Goal: Information Seeking & Learning: Learn about a topic

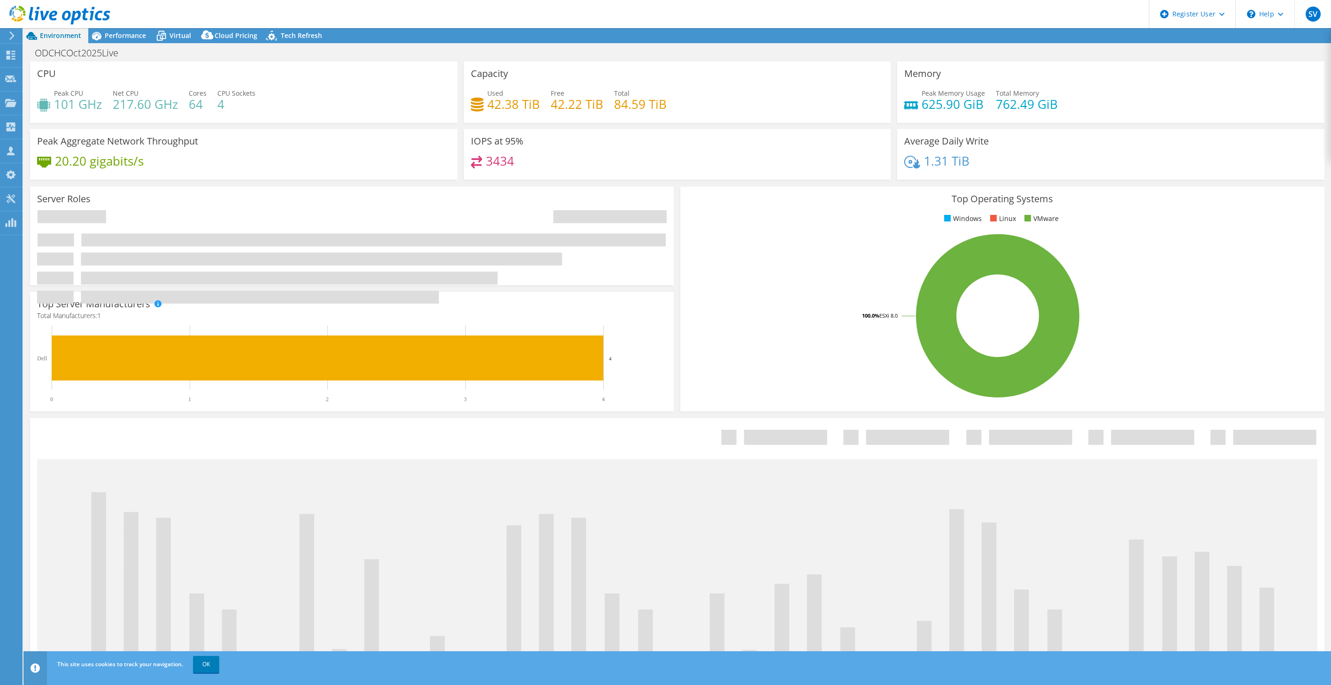
select select "USD"
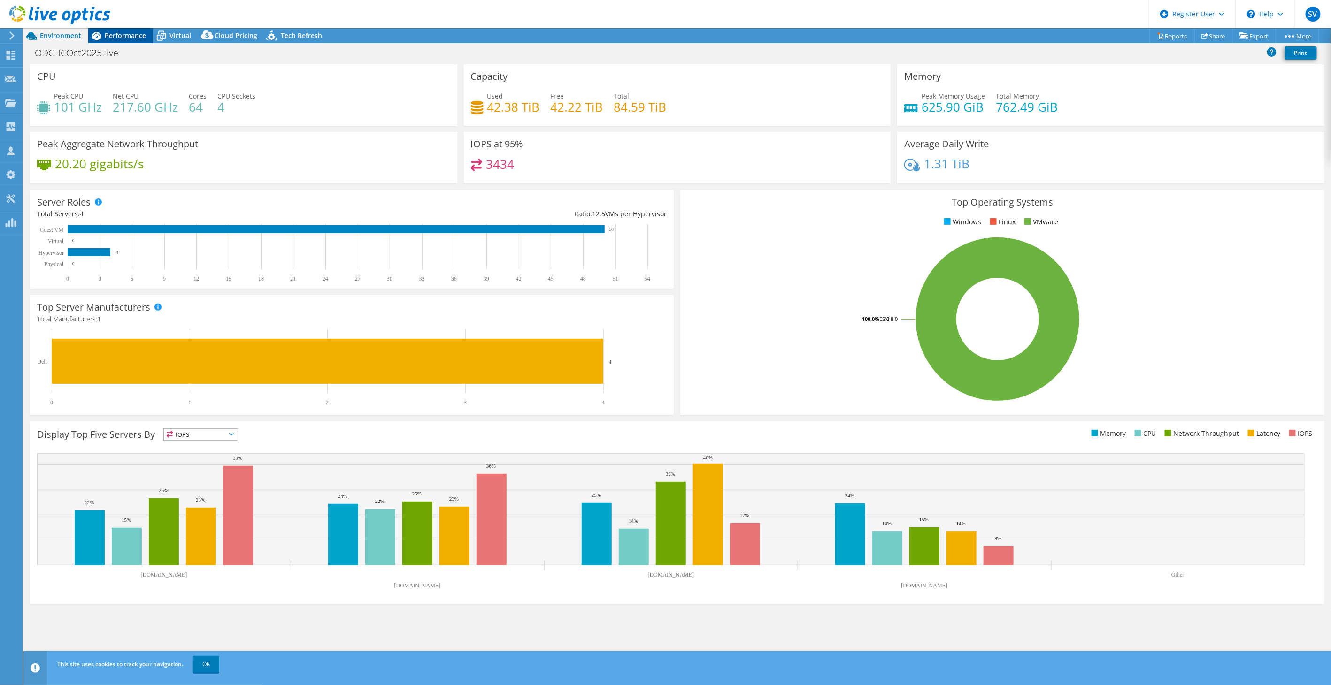
click at [126, 29] on div "Performance" at bounding box center [120, 35] width 65 height 15
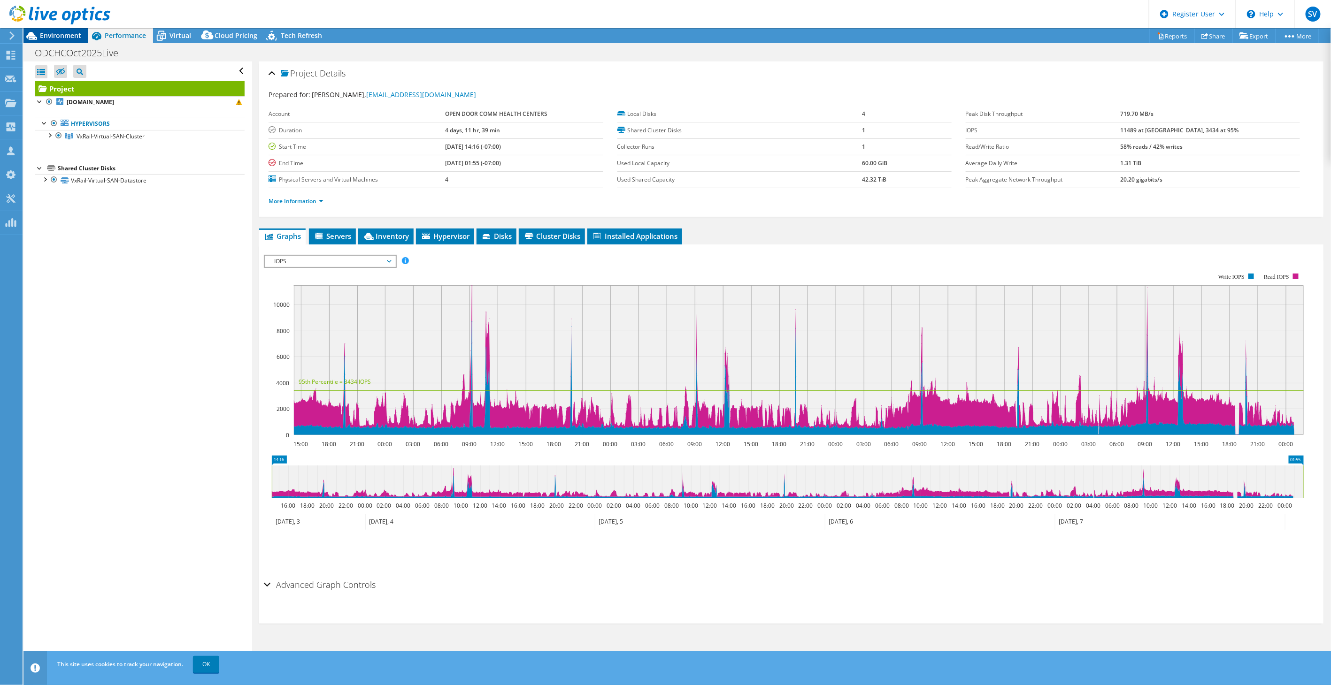
click at [62, 34] on span "Environment" at bounding box center [60, 35] width 41 height 9
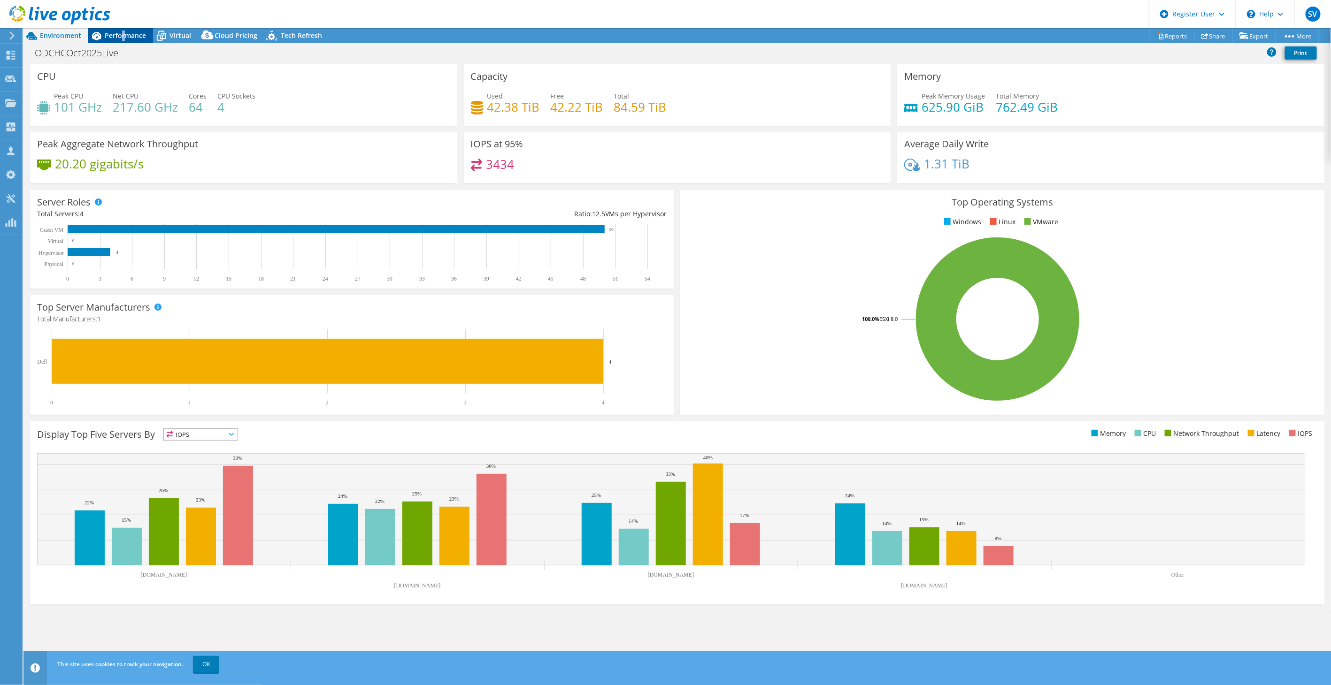
click at [123, 31] on span "Performance" at bounding box center [125, 35] width 41 height 9
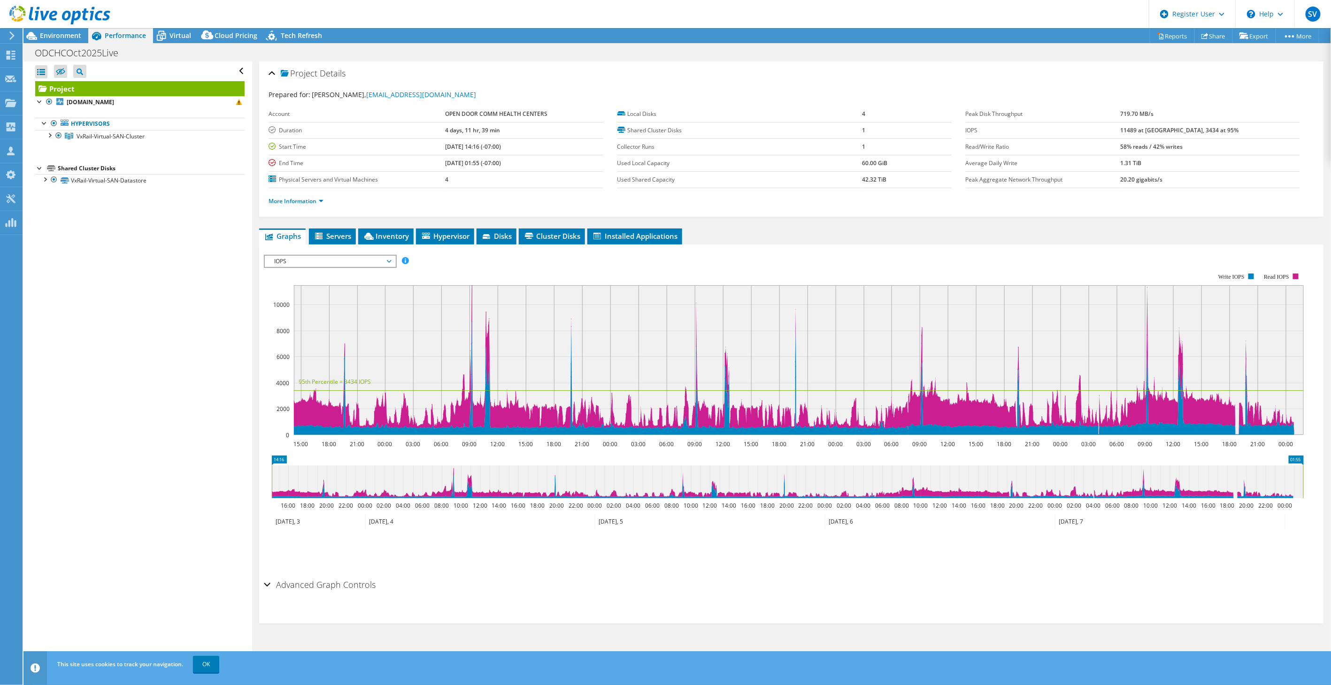
click at [340, 256] on span "IOPS" at bounding box center [329, 261] width 121 height 11
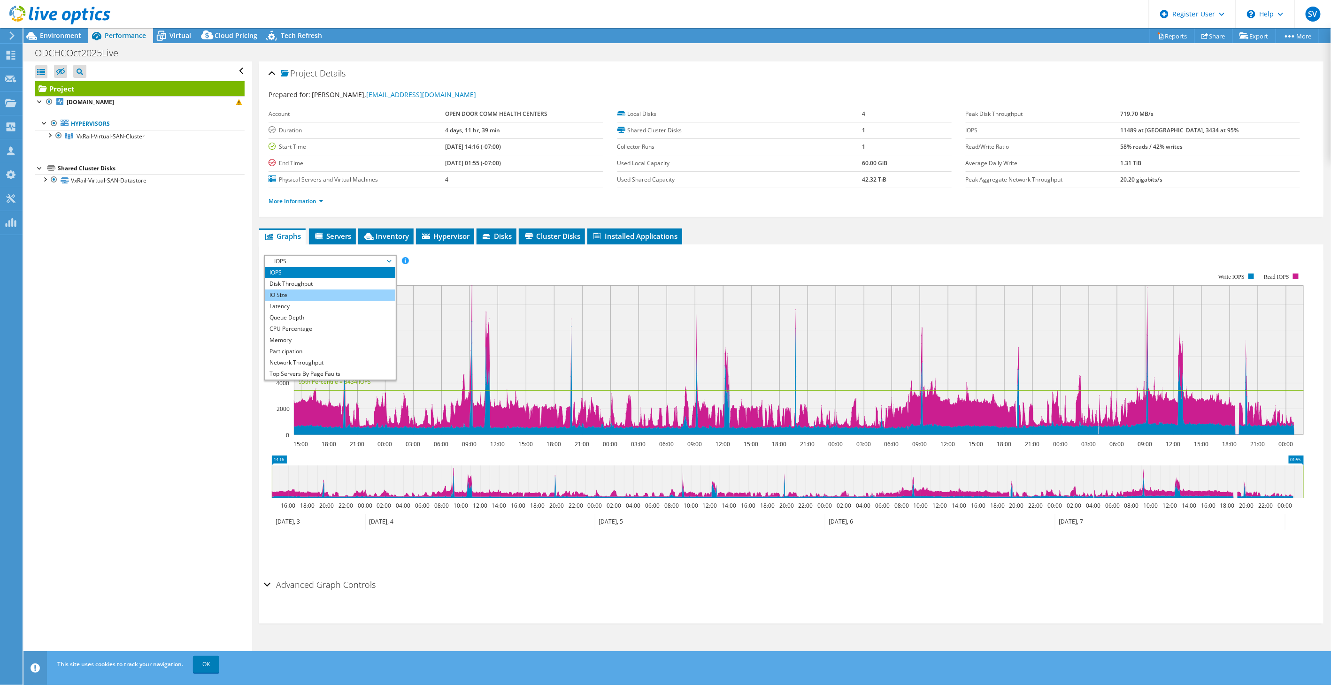
click at [330, 291] on li "IO Size" at bounding box center [330, 295] width 130 height 11
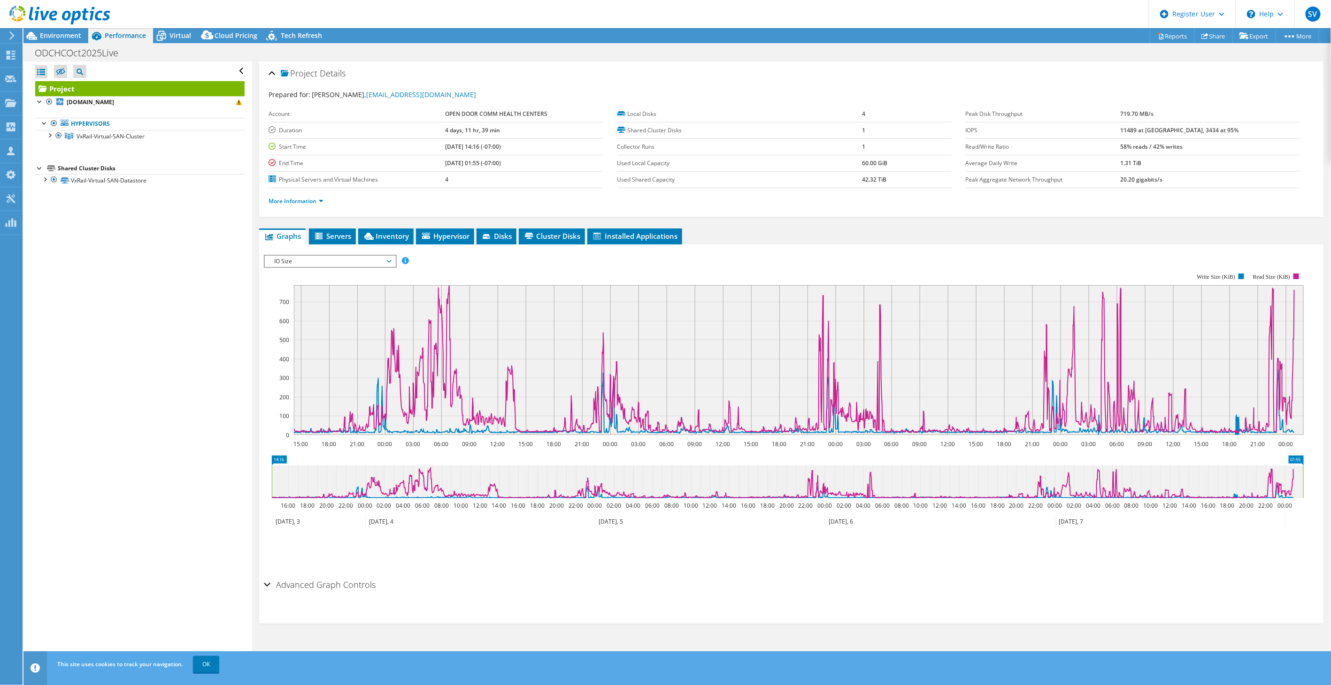
click at [331, 259] on span "IO Size" at bounding box center [329, 261] width 121 height 11
click at [325, 303] on li "Latency" at bounding box center [330, 306] width 130 height 11
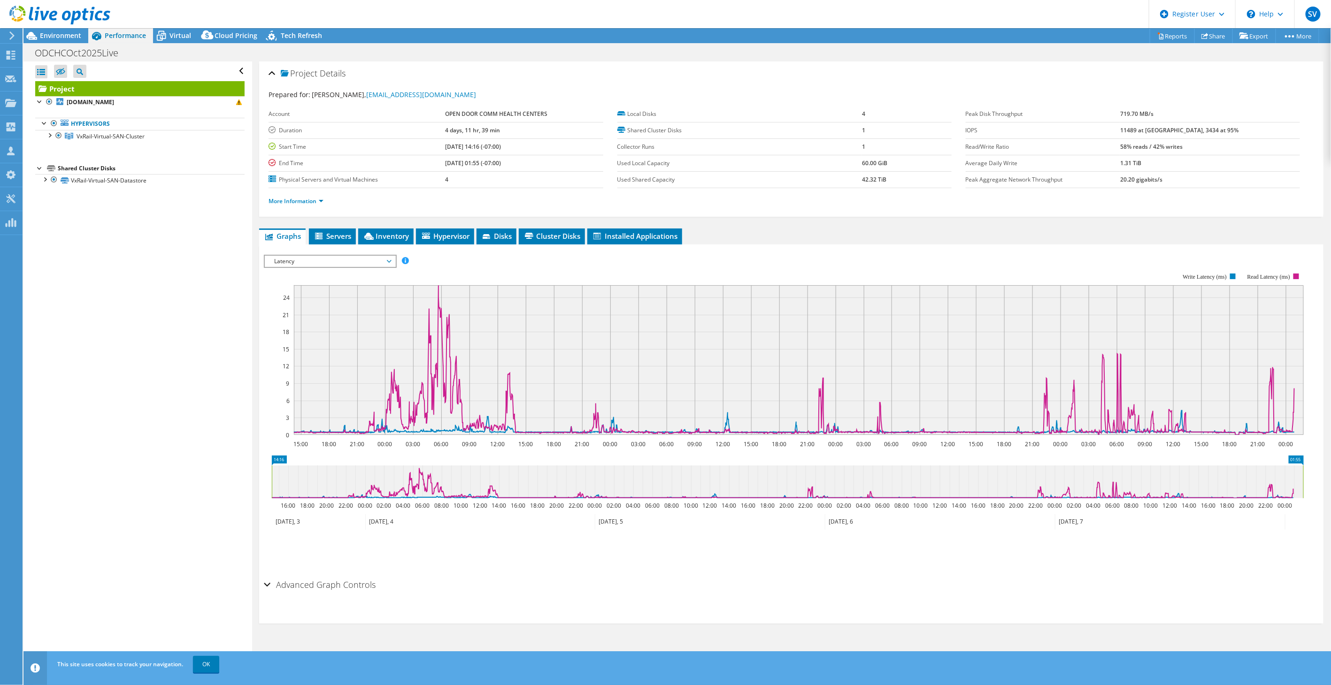
click at [345, 263] on span "Latency" at bounding box center [329, 261] width 121 height 11
click at [325, 346] on li "Participation" at bounding box center [330, 351] width 130 height 11
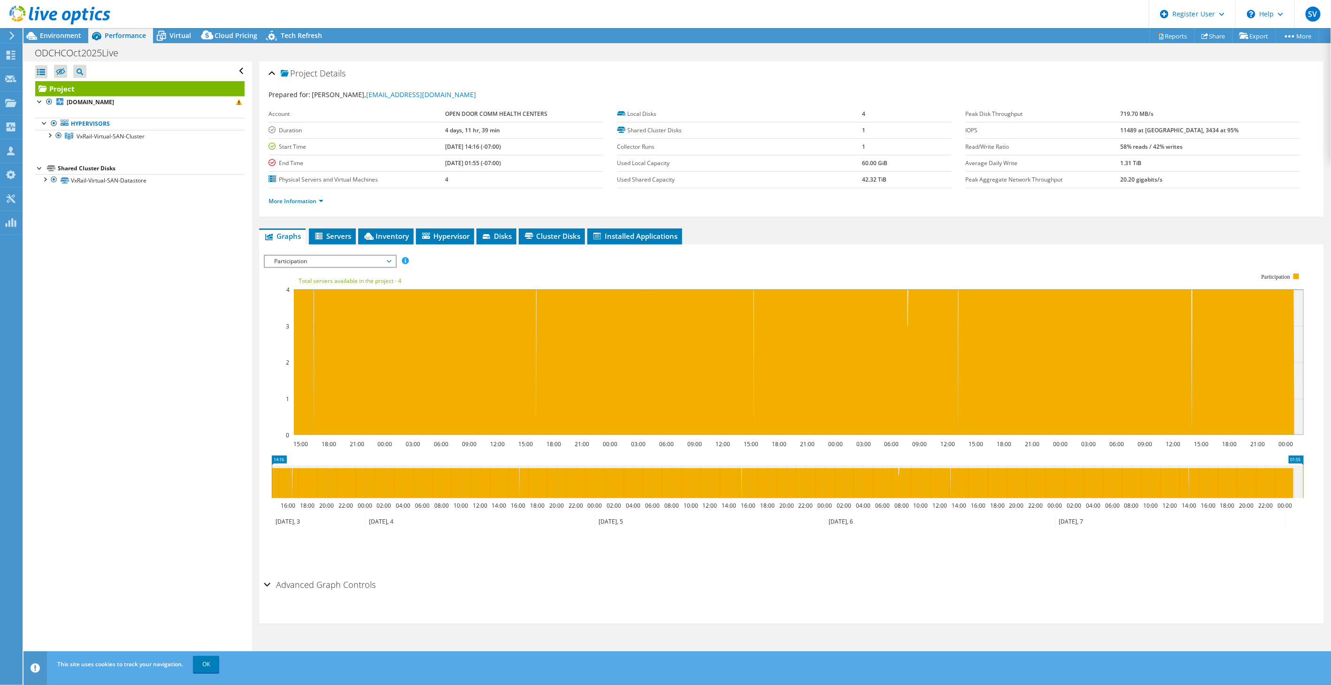
click at [325, 259] on span "Participation" at bounding box center [329, 261] width 121 height 11
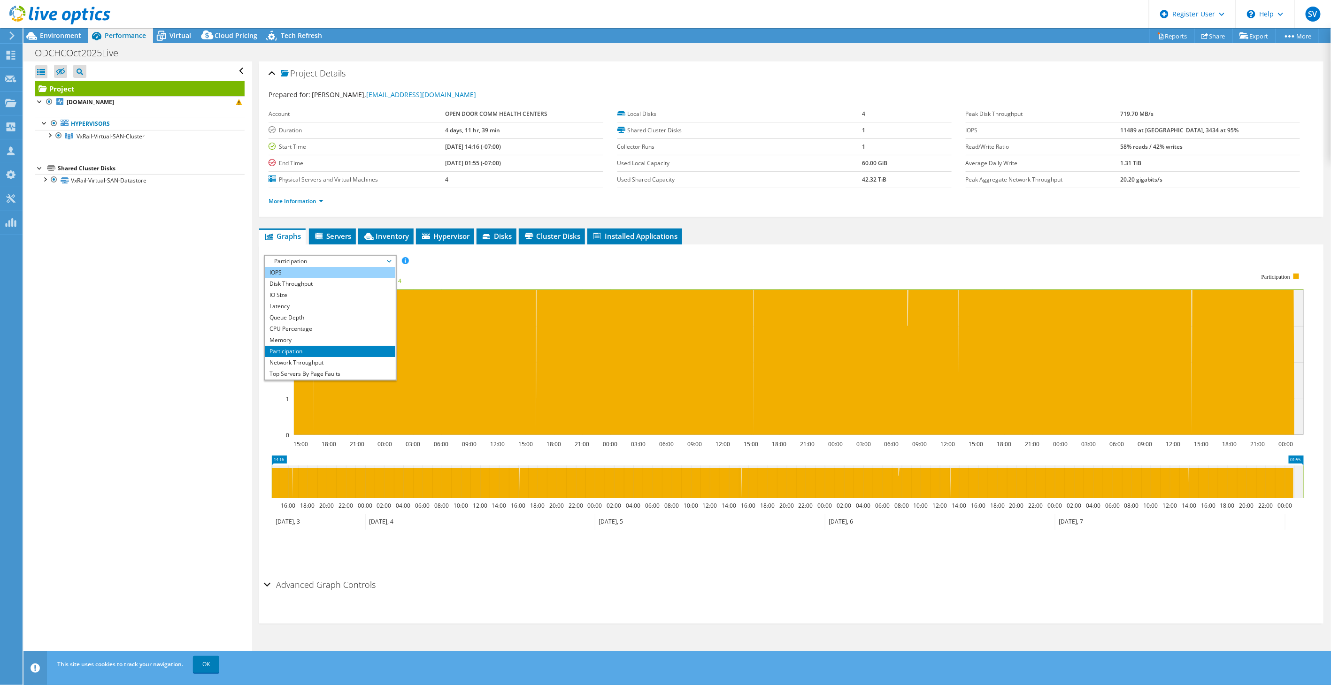
click at [321, 274] on li "IOPS" at bounding box center [330, 272] width 130 height 11
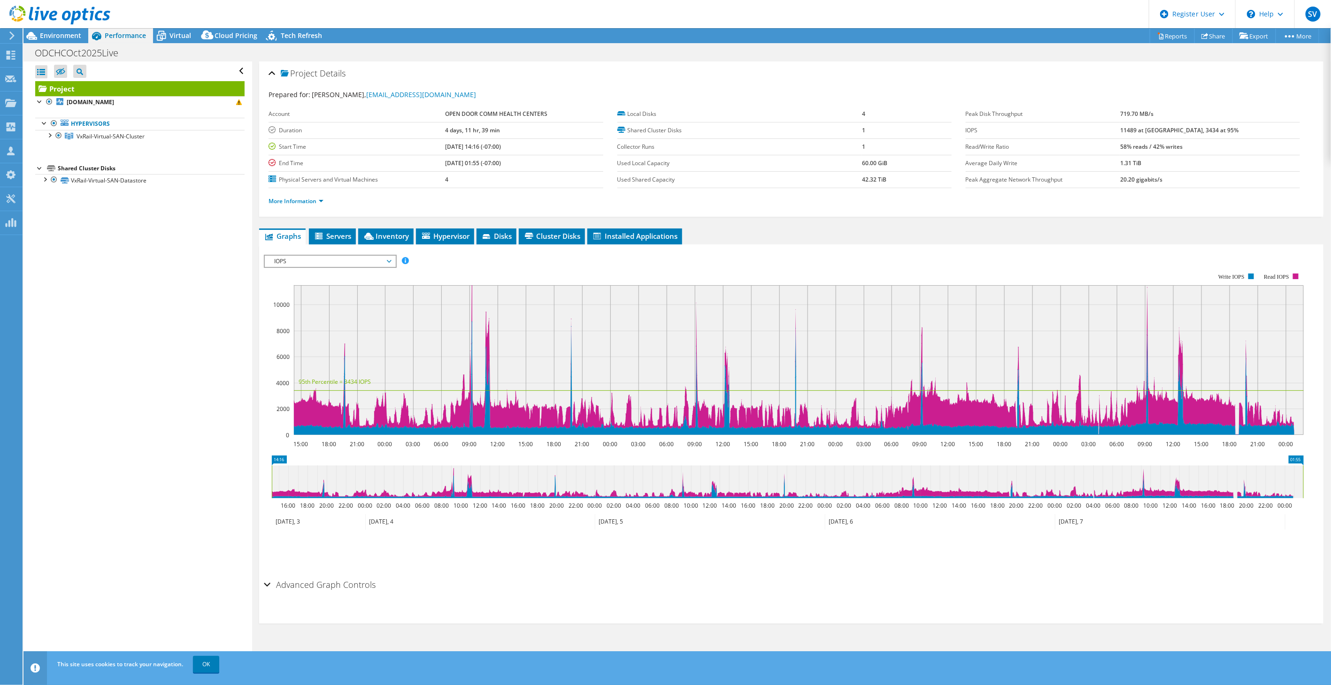
click at [474, 269] on rect at bounding box center [784, 355] width 1040 height 188
click at [69, 36] on span "Environment" at bounding box center [60, 35] width 41 height 9
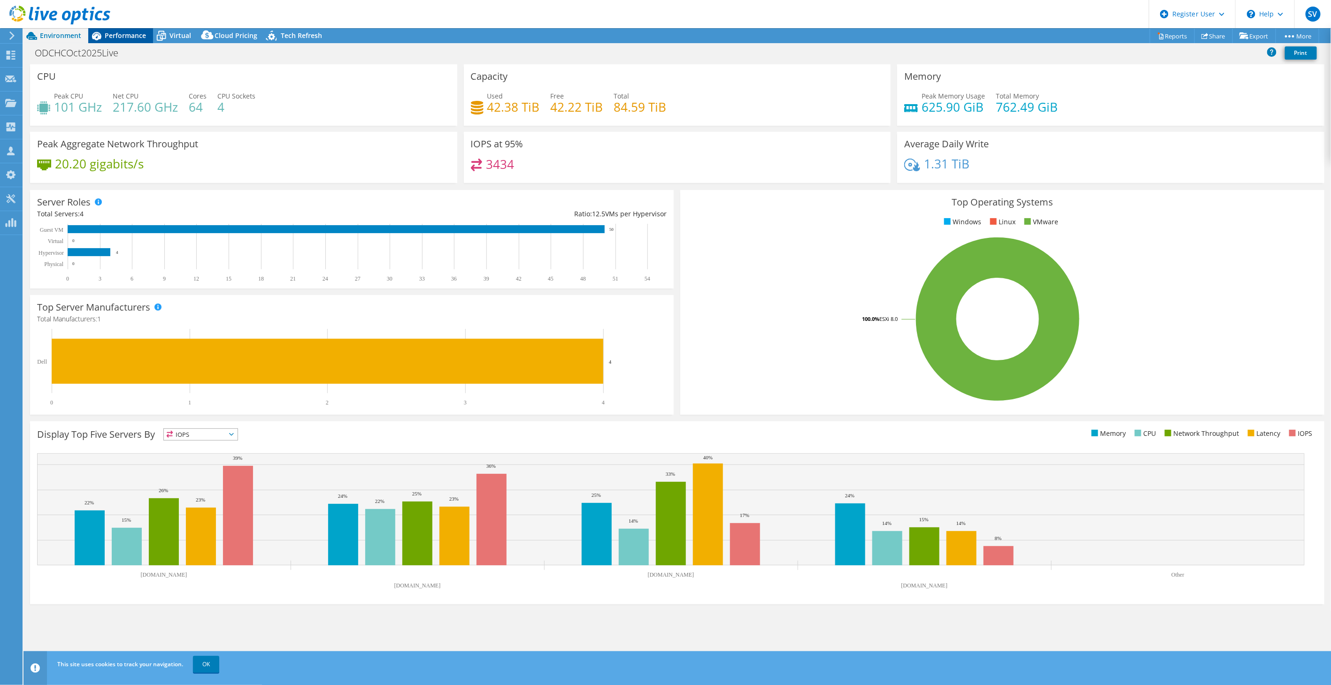
click at [127, 34] on span "Performance" at bounding box center [125, 35] width 41 height 9
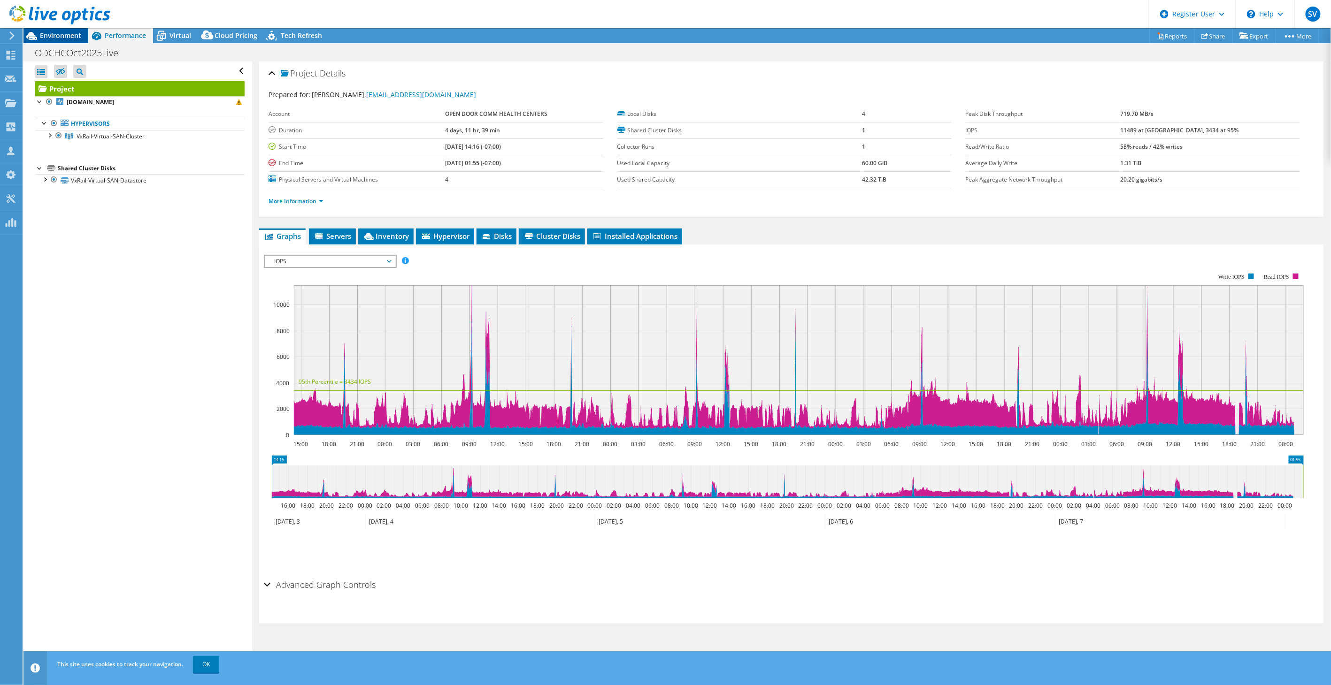
click at [62, 37] on span "Environment" at bounding box center [60, 35] width 41 height 9
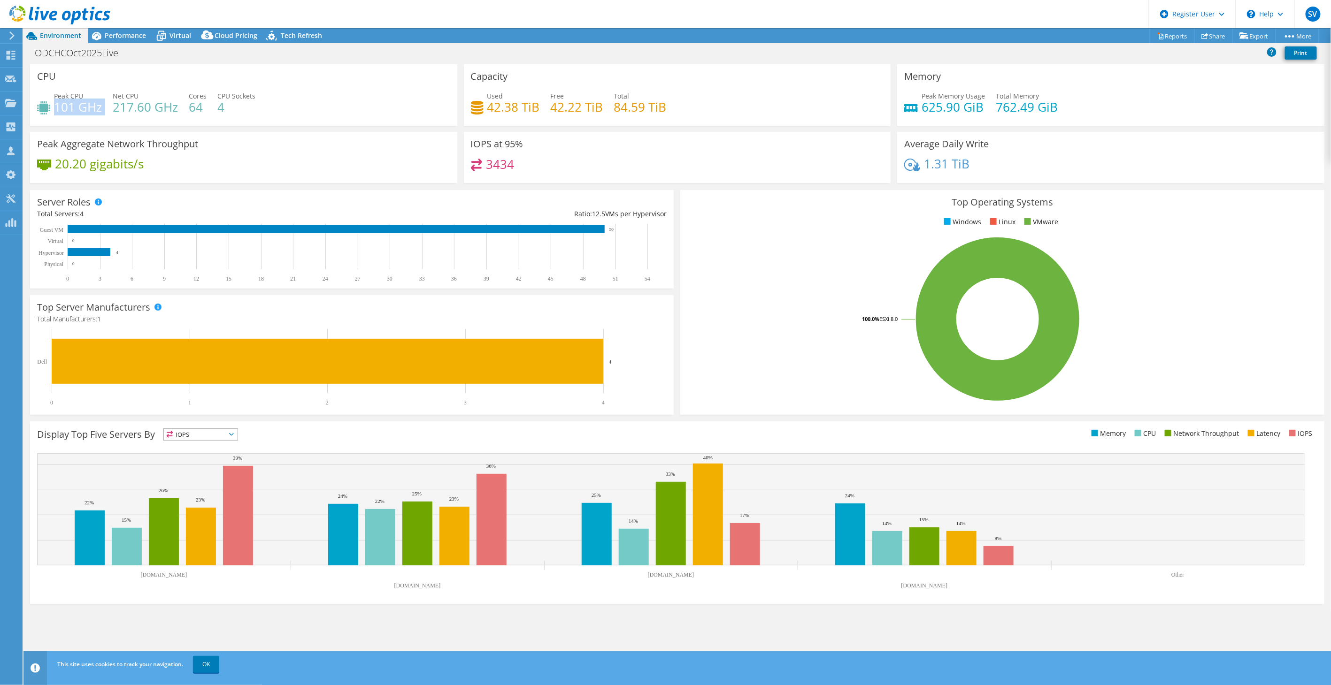
drag, startPoint x: 102, startPoint y: 107, endPoint x: 54, endPoint y: 104, distance: 48.4
click at [54, 104] on div "Peak CPU 101 GHz Net CPU 217.60 GHz Cores 64 CPU Sockets 4" at bounding box center [243, 106] width 413 height 31
drag, startPoint x: 54, startPoint y: 104, endPoint x: 176, endPoint y: 111, distance: 121.8
click at [176, 111] on h4 "217.60 GHz" at bounding box center [145, 107] width 65 height 10
drag, startPoint x: 176, startPoint y: 111, endPoint x: 137, endPoint y: 110, distance: 38.5
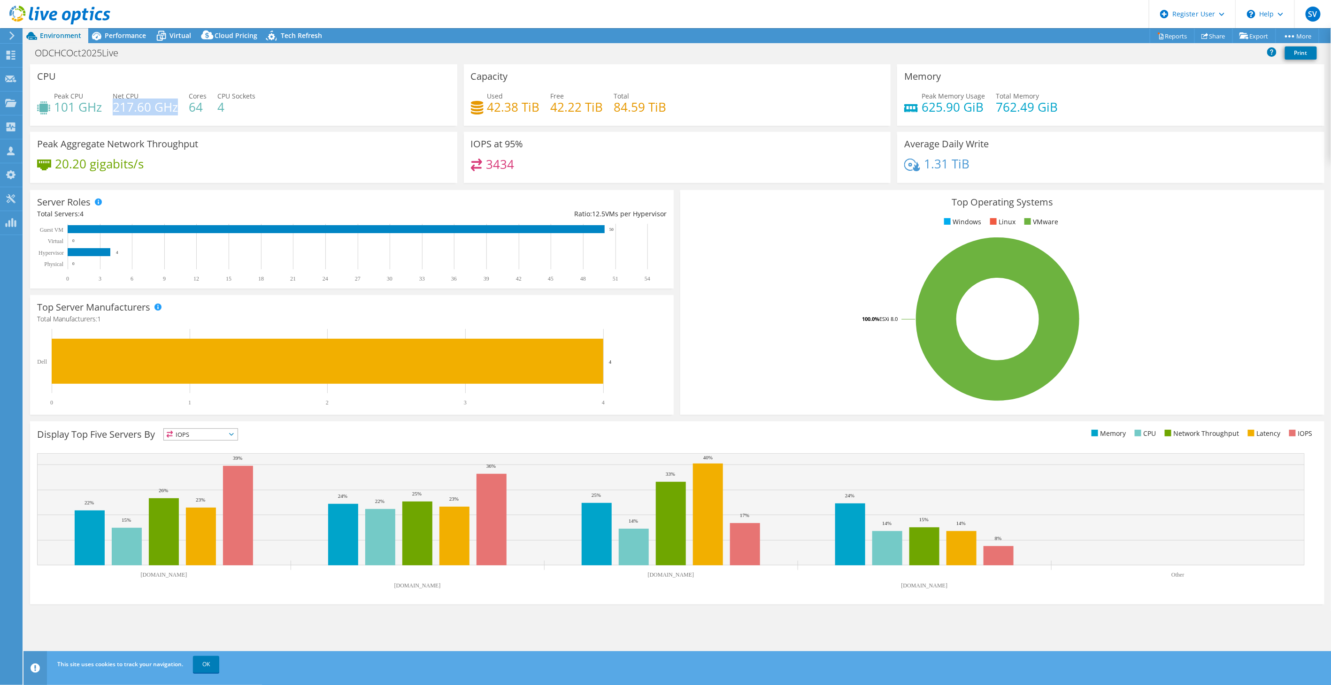
click at [137, 110] on h4 "217.60 GHz" at bounding box center [145, 107] width 65 height 10
drag, startPoint x: 923, startPoint y: 106, endPoint x: 1060, endPoint y: 98, distance: 137.3
click at [1060, 98] on div "Peak Memory Usage 625.90 GiB Total Memory 762.49 GiB" at bounding box center [1110, 106] width 413 height 31
drag, startPoint x: 1060, startPoint y: 98, endPoint x: 1088, endPoint y: 103, distance: 28.7
click at [1088, 103] on div "Peak Memory Usage 625.90 GiB Total Memory 762.49 GiB" at bounding box center [1110, 106] width 413 height 31
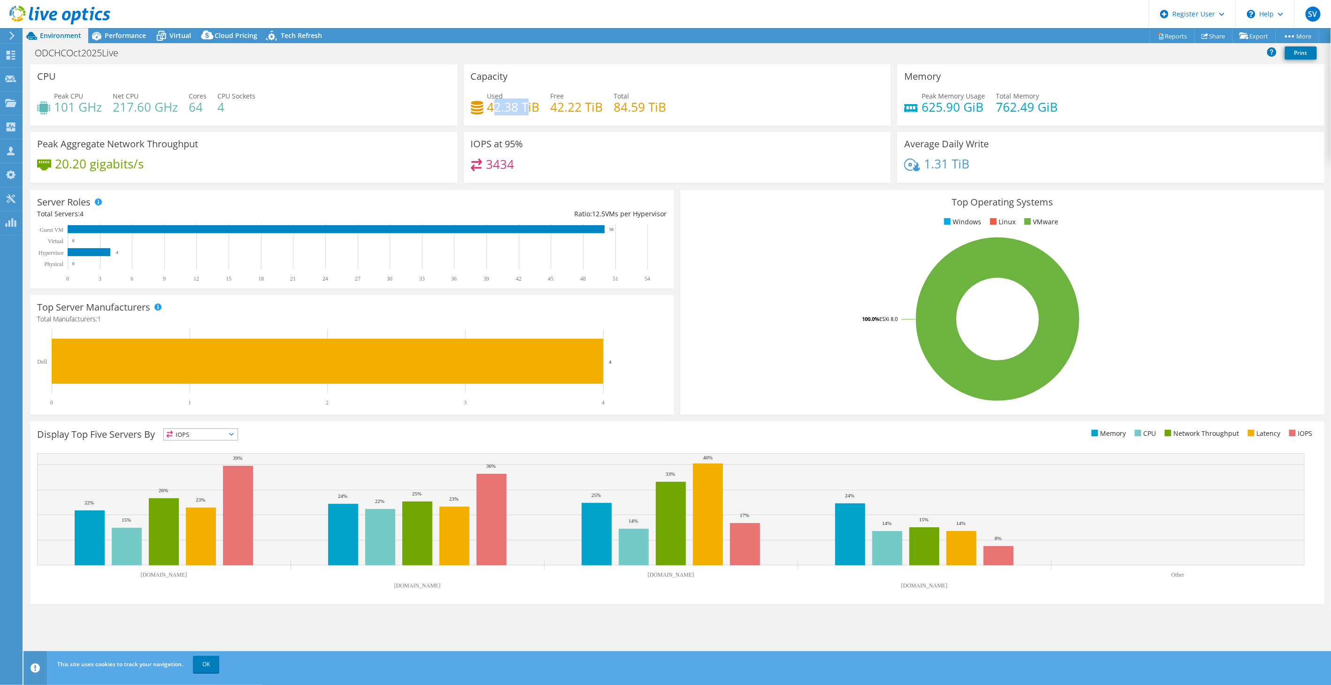
drag, startPoint x: 491, startPoint y: 110, endPoint x: 528, endPoint y: 111, distance: 37.6
click at [528, 111] on h4 "42.38 TiB" at bounding box center [513, 107] width 53 height 10
drag, startPoint x: 530, startPoint y: 111, endPoint x: 557, endPoint y: 115, distance: 27.6
click at [557, 115] on div "Used 42.38 TiB Free 42.22 TiB Total 84.59 TiB" at bounding box center [677, 106] width 413 height 31
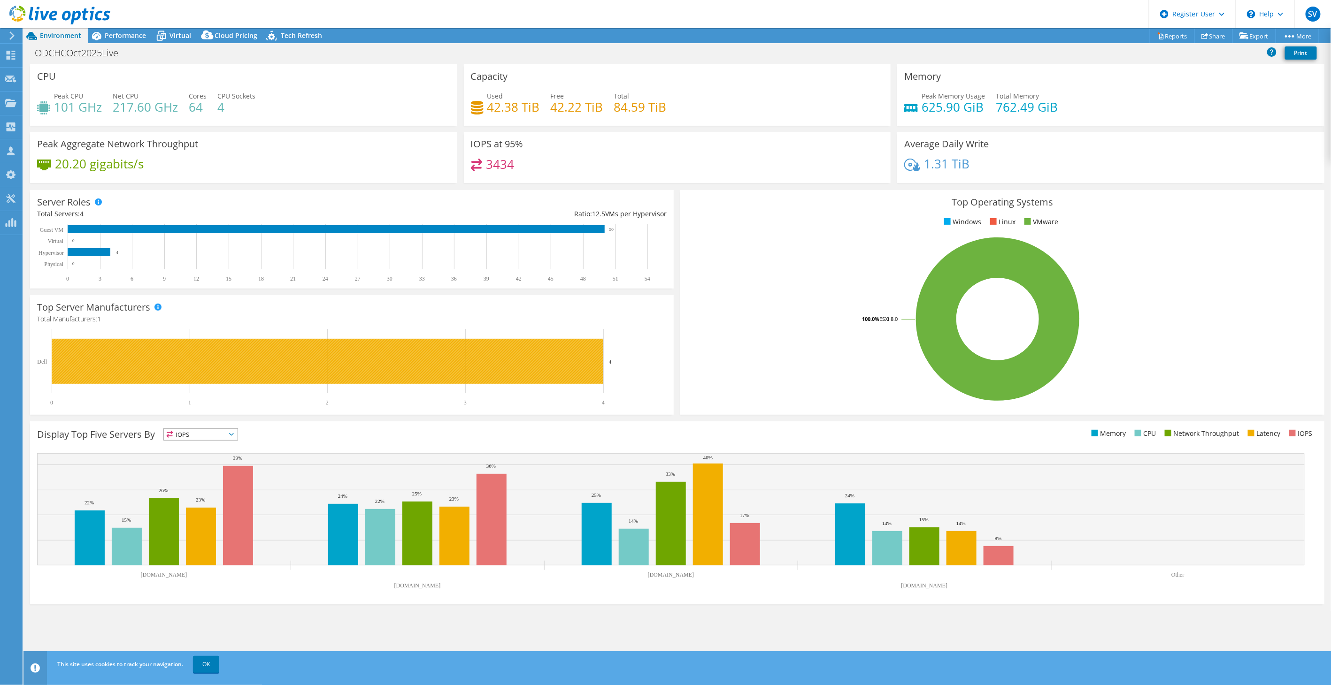
drag, startPoint x: 616, startPoint y: 365, endPoint x: 608, endPoint y: 363, distance: 7.7
click at [608, 363] on rect at bounding box center [347, 367] width 621 height 77
click at [608, 360] on rect at bounding box center [347, 367] width 621 height 77
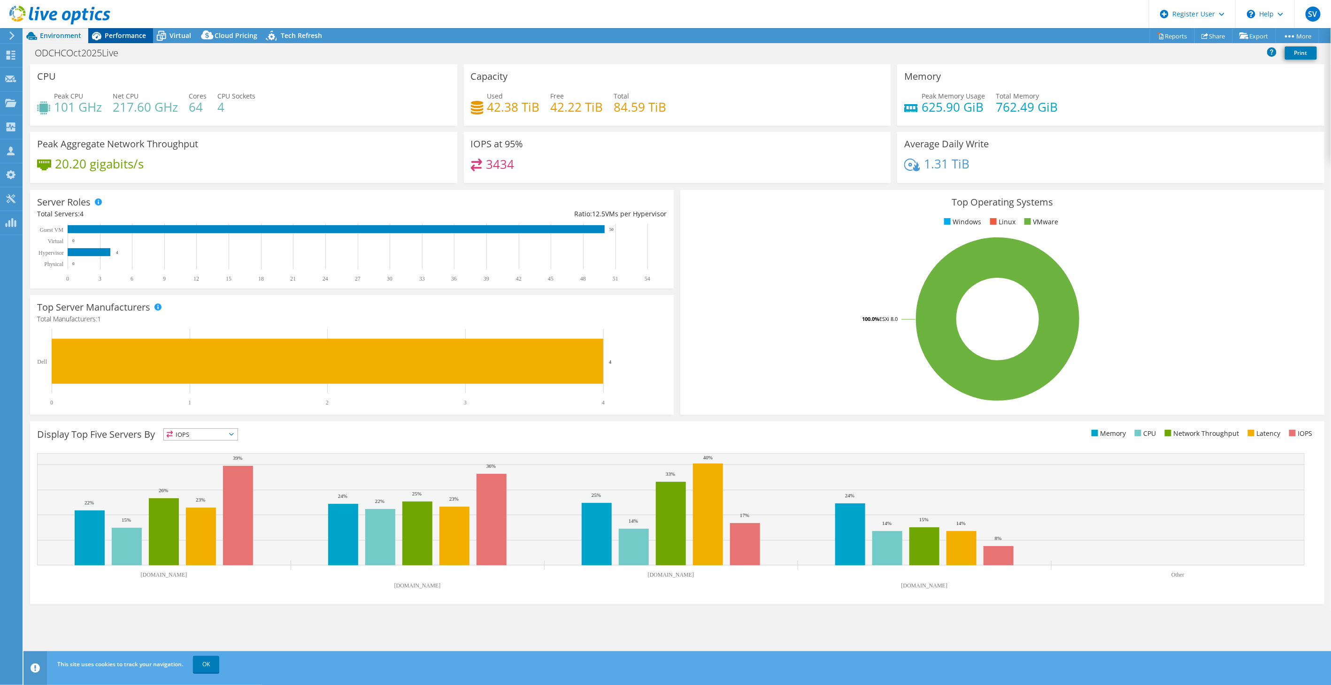
click at [147, 29] on div "Performance" at bounding box center [120, 35] width 65 height 15
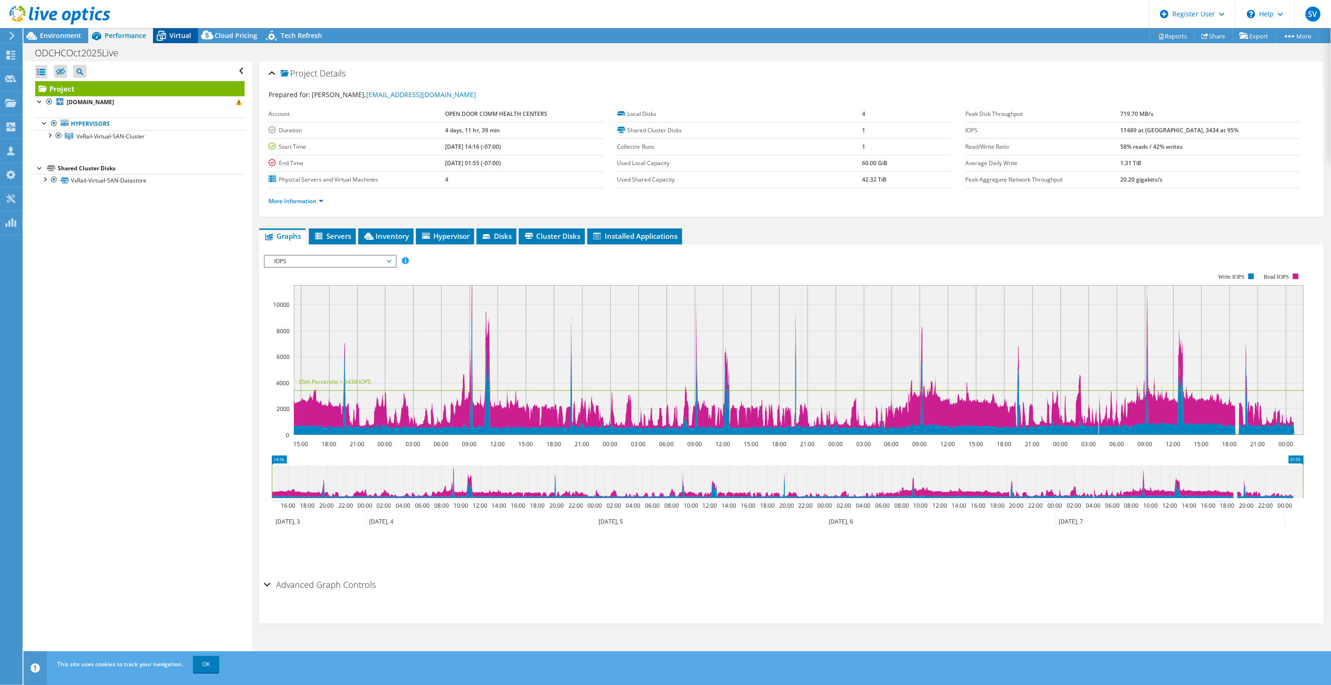
click at [174, 35] on span "Virtual" at bounding box center [180, 35] width 22 height 9
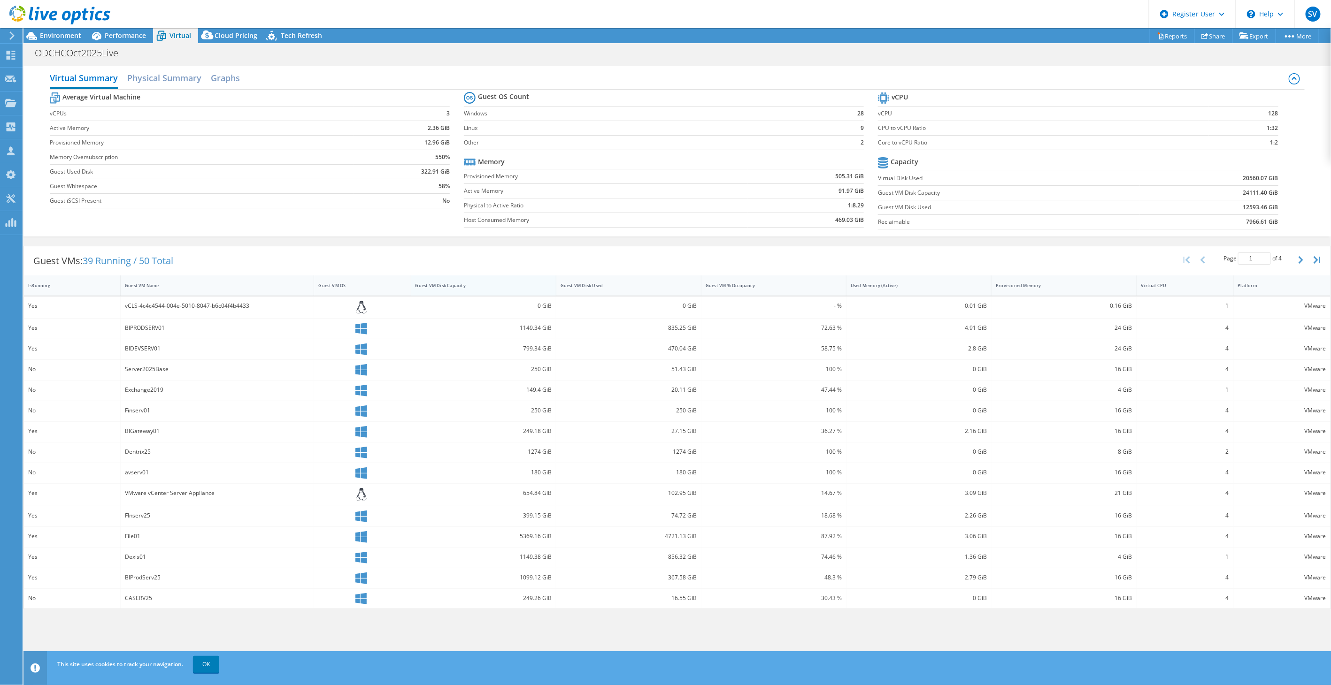
click at [490, 283] on div "Guest VM Disk Capacity" at bounding box center [478, 286] width 125 height 6
drag, startPoint x: 86, startPoint y: 259, endPoint x: 114, endPoint y: 261, distance: 27.8
click at [114, 261] on span "39 Running / 50 Total" at bounding box center [128, 260] width 91 height 13
drag, startPoint x: 114, startPoint y: 261, endPoint x: 263, endPoint y: 264, distance: 149.3
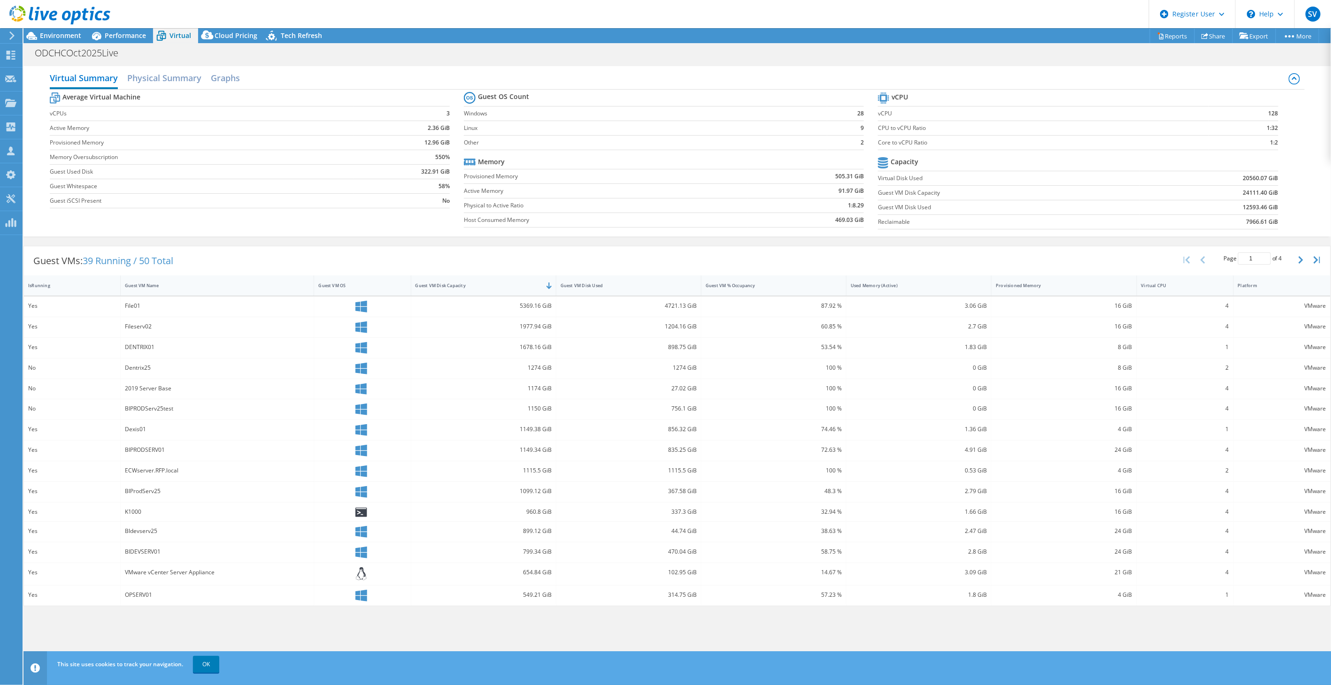
click at [263, 264] on div "Guest VMs: 39 Running / 50 Total Page 1 of 4 5 rows 10 rows 20 rows 25 rows 50 …" at bounding box center [677, 260] width 1307 height 29
click at [125, 41] on div "Performance" at bounding box center [120, 35] width 65 height 15
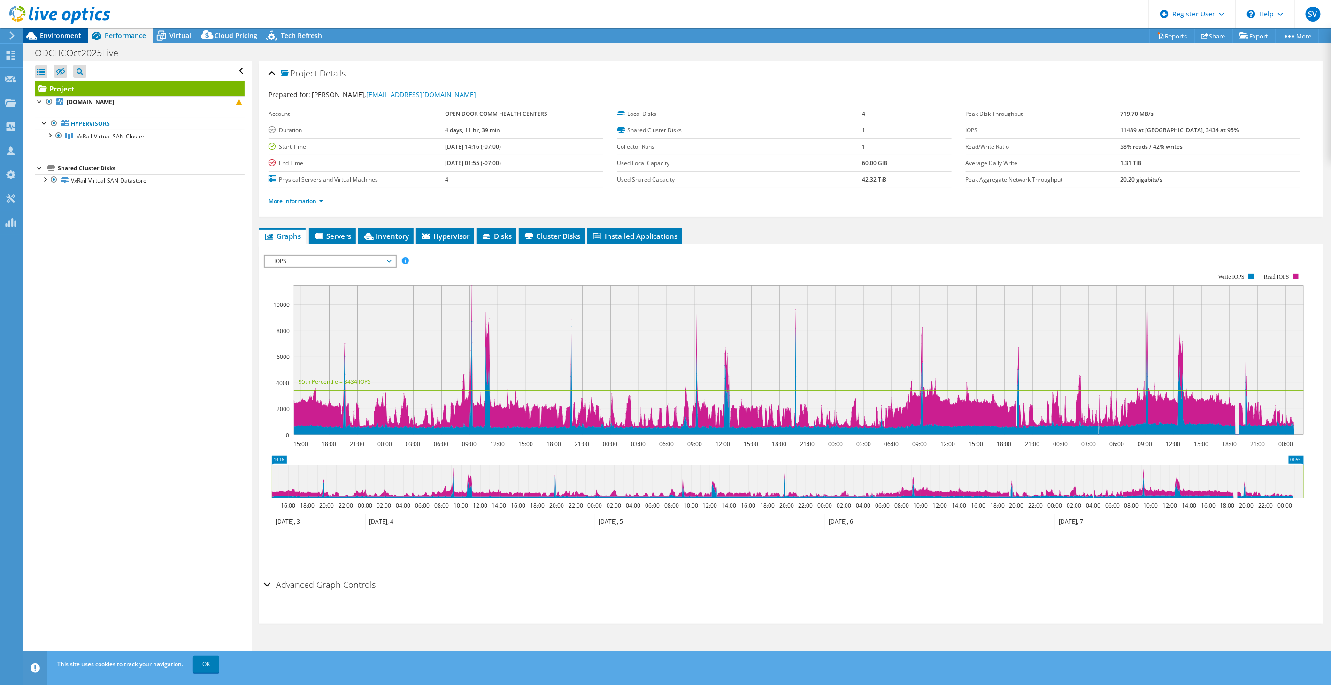
click at [55, 39] on span "Environment" at bounding box center [60, 35] width 41 height 9
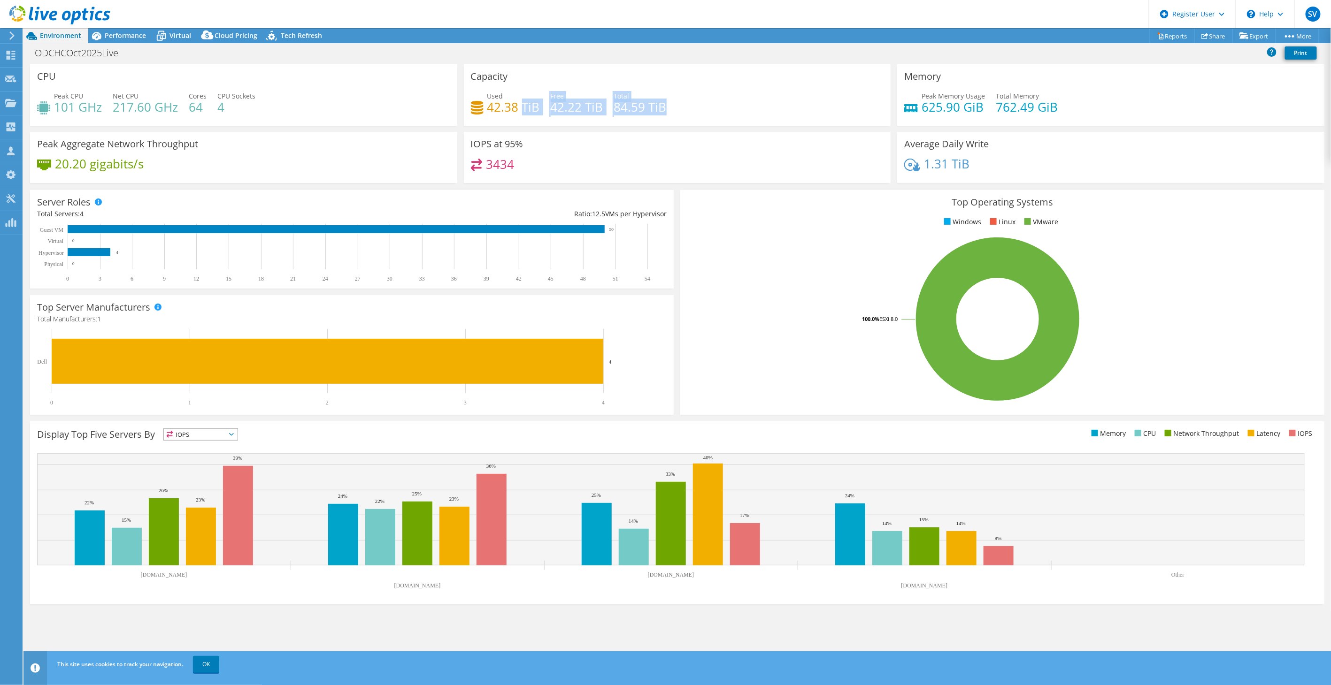
drag, startPoint x: 673, startPoint y: 111, endPoint x: 521, endPoint y: 113, distance: 152.1
click at [521, 113] on div "Used 42.38 TiB Free 42.22 TiB Total 84.59 TiB" at bounding box center [677, 106] width 413 height 31
click at [432, 148] on div "Peak Aggregate Network Throughput 20.20 gigabits/s" at bounding box center [243, 157] width 427 height 51
click at [116, 43] on div "Performance" at bounding box center [120, 35] width 65 height 15
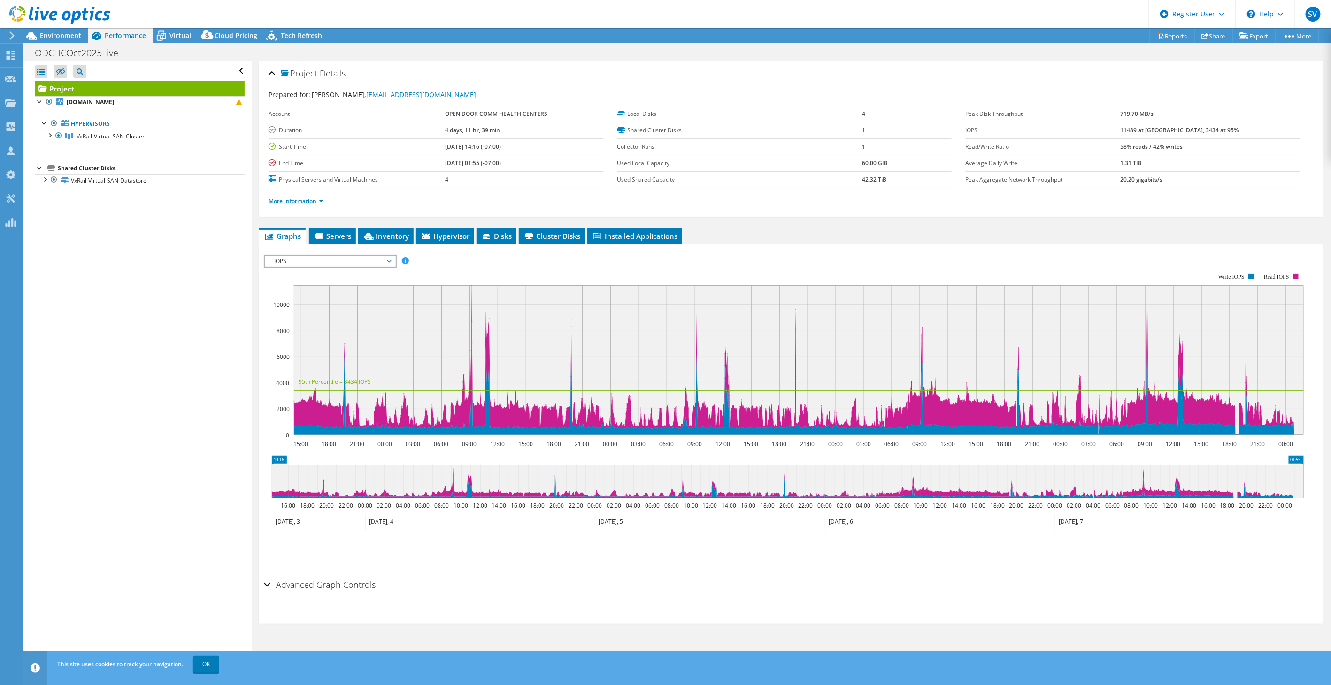
click at [294, 203] on link "More Information" at bounding box center [296, 201] width 55 height 8
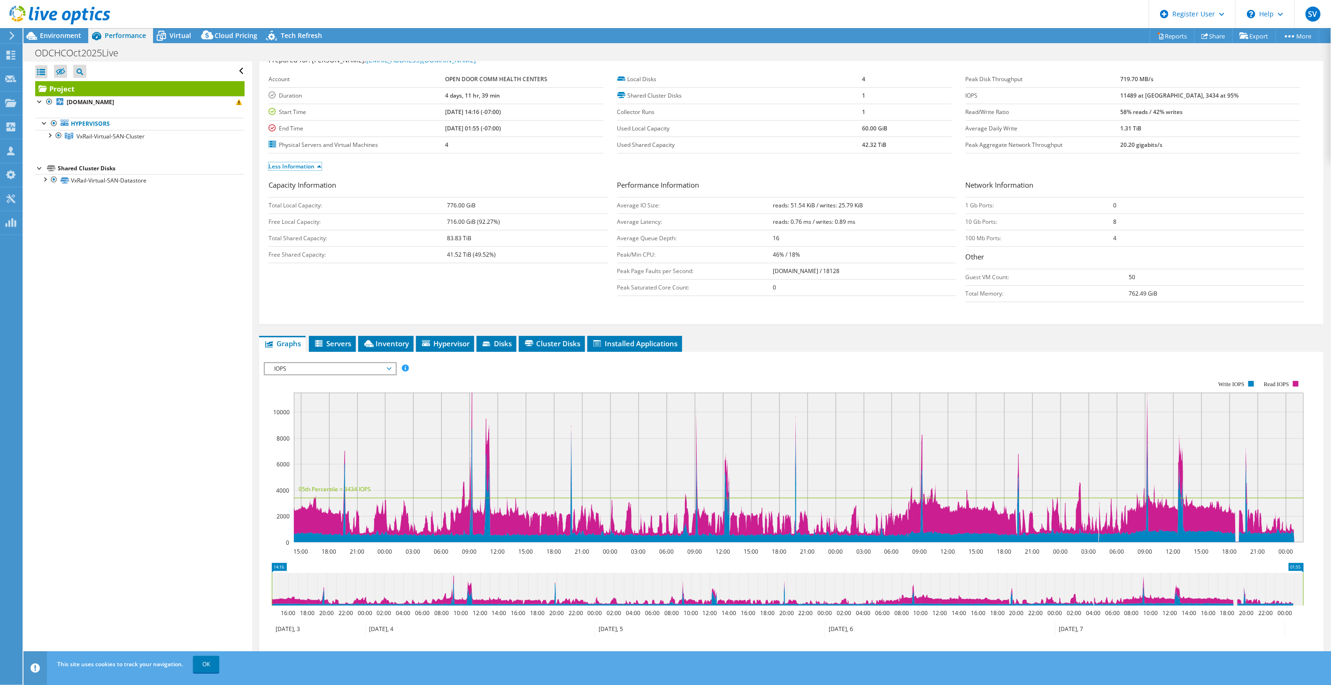
scroll to position [52, 0]
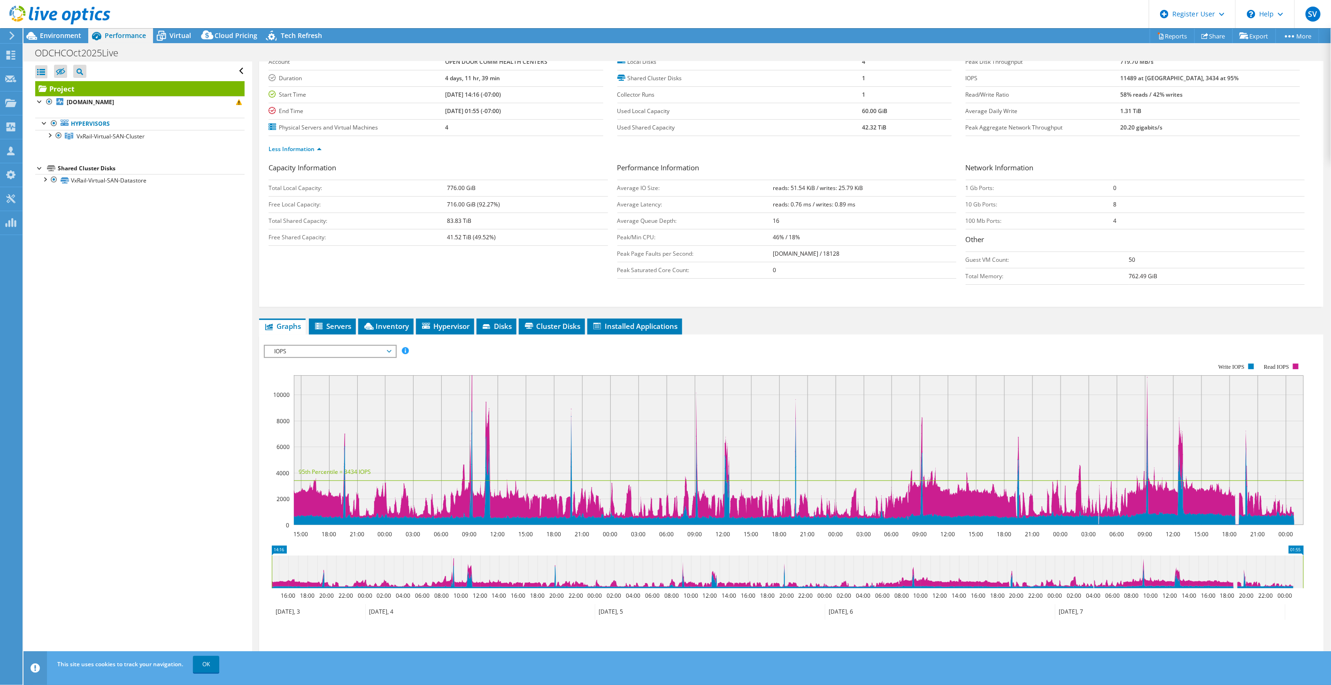
drag, startPoint x: 499, startPoint y: 95, endPoint x: 512, endPoint y: 95, distance: 13.1
click at [501, 95] on b "[DATE] 14:16 (-07:00)" at bounding box center [473, 95] width 56 height 8
drag, startPoint x: 512, startPoint y: 95, endPoint x: 533, endPoint y: 100, distance: 22.1
click at [533, 100] on td "[DATE] 14:16 (-07:00)" at bounding box center [524, 94] width 158 height 16
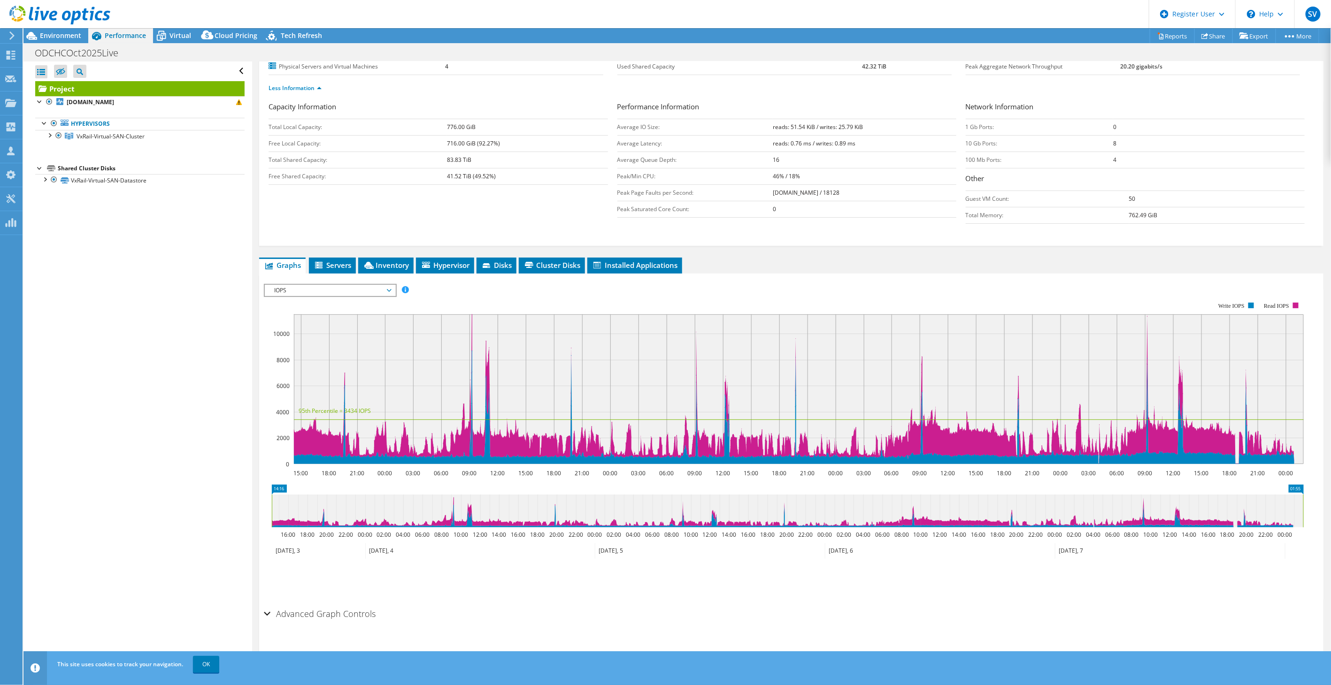
scroll to position [114, 0]
click at [472, 325] on rect at bounding box center [799, 389] width 1010 height 150
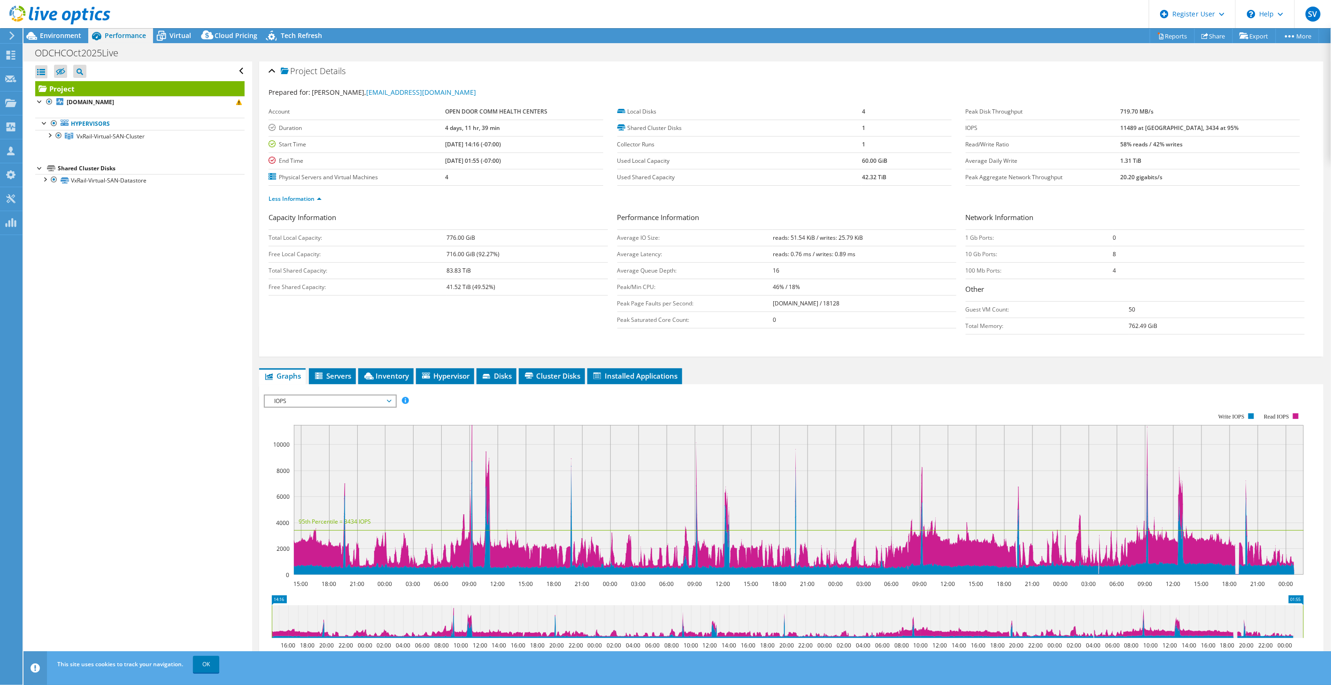
scroll to position [0, 0]
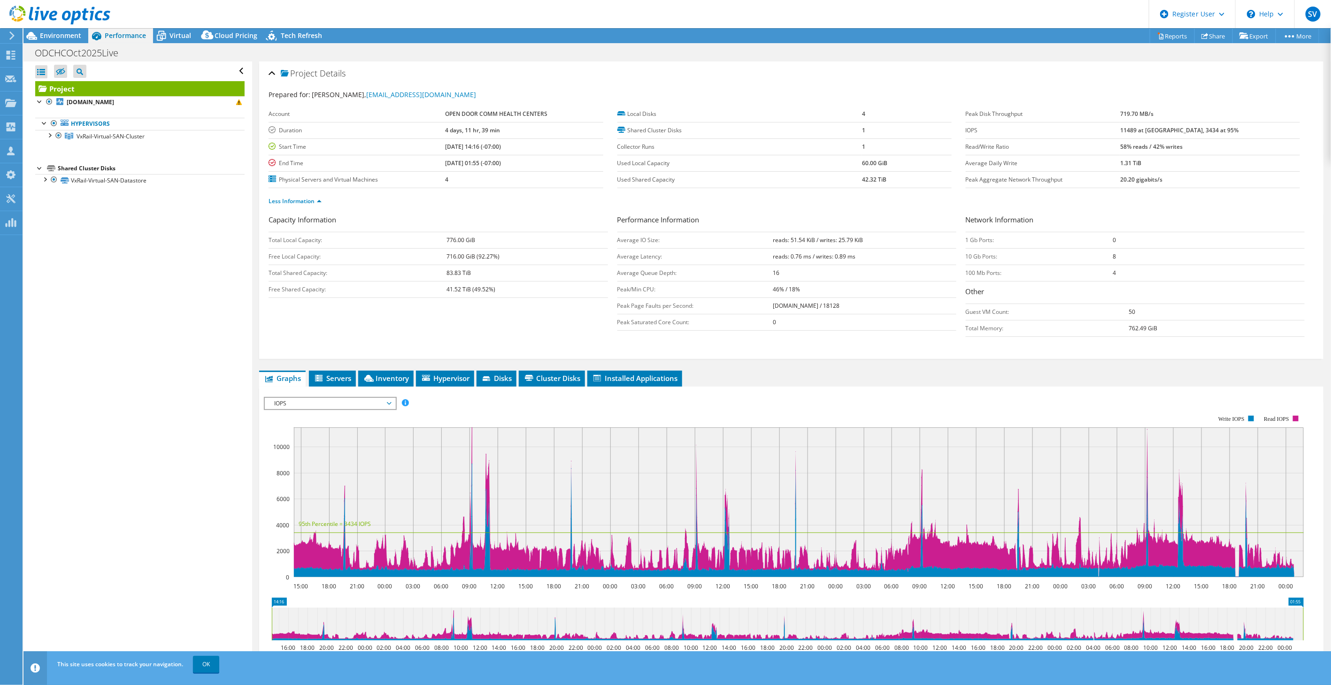
click at [1210, 132] on b "11489 at [GEOGRAPHIC_DATA], 3434 at 95%" at bounding box center [1179, 130] width 118 height 8
drag, startPoint x: 1168, startPoint y: 131, endPoint x: 1150, endPoint y: 132, distance: 17.4
click at [1150, 132] on tr "IOPS 11489 at [GEOGRAPHIC_DATA], 3434 at 95%" at bounding box center [1133, 130] width 334 height 16
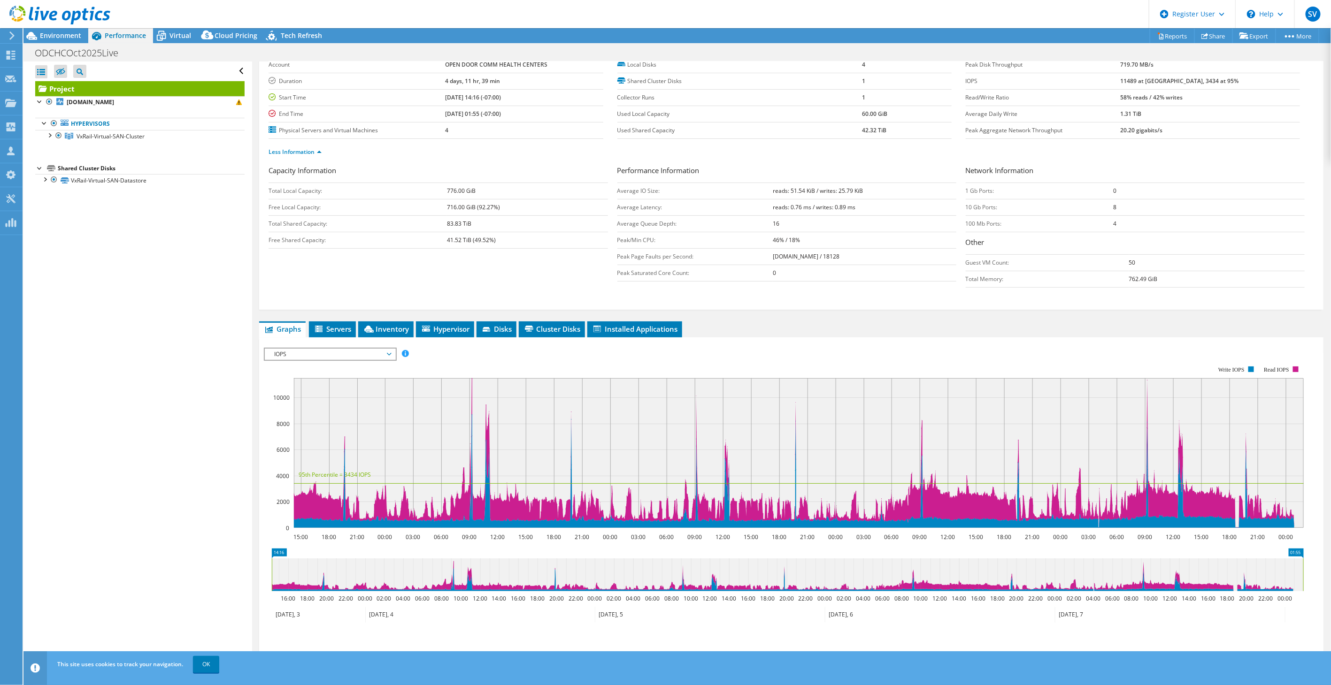
scroll to position [104, 0]
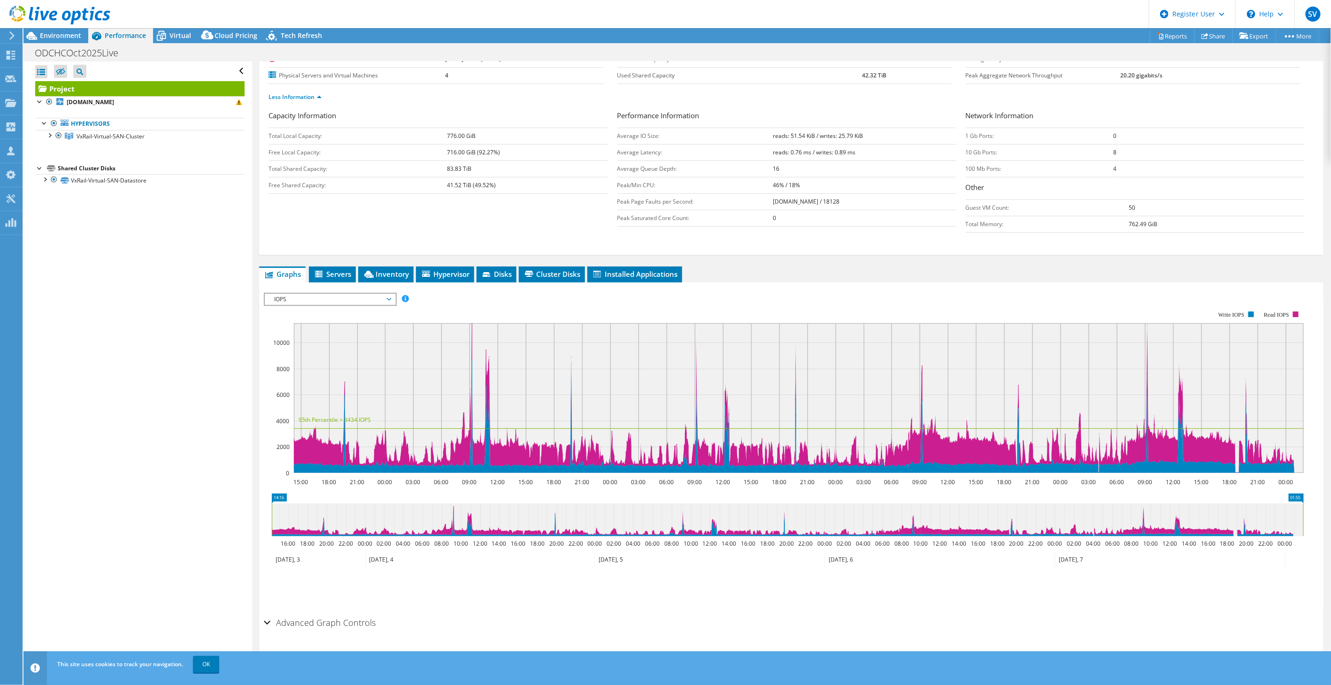
click at [355, 299] on span "IOPS" at bounding box center [329, 299] width 121 height 11
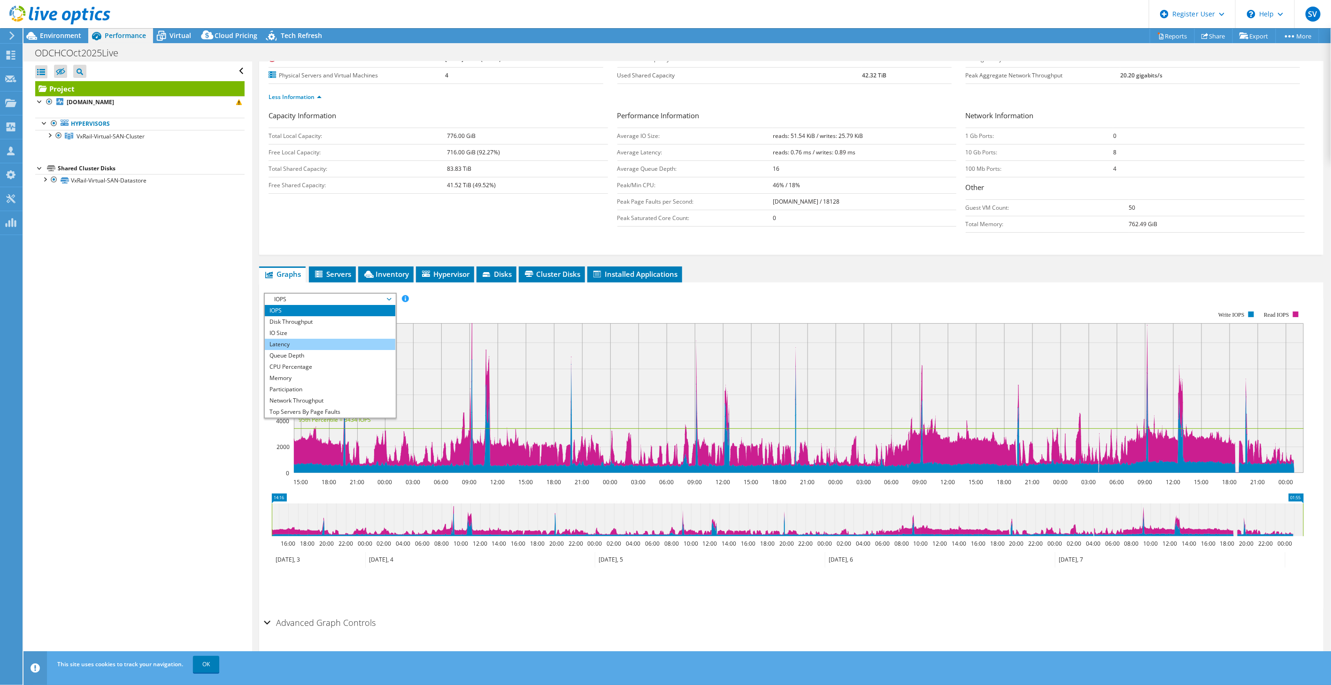
click at [325, 345] on li "Latency" at bounding box center [330, 344] width 130 height 11
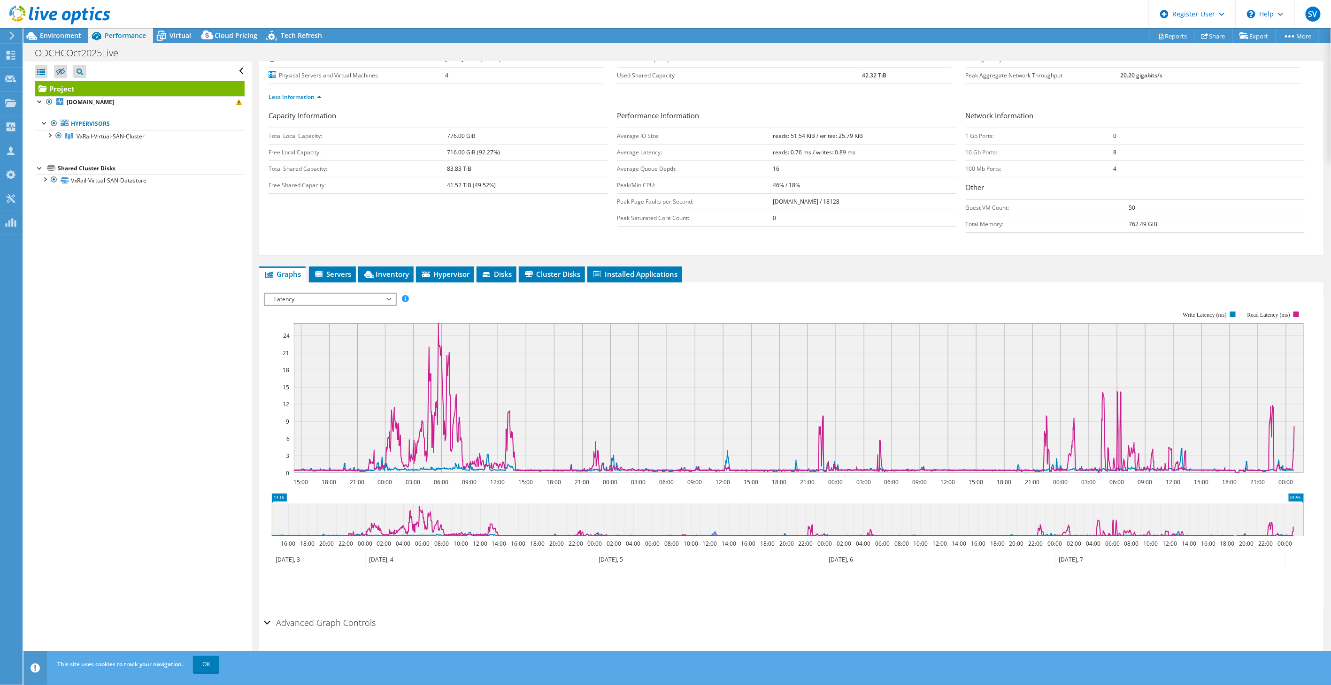
click at [1115, 531] on icon at bounding box center [787, 520] width 1031 height 33
click at [380, 529] on icon at bounding box center [787, 520] width 1031 height 33
click at [431, 530] on icon at bounding box center [787, 520] width 1031 height 33
click at [324, 271] on icon at bounding box center [319, 275] width 9 height 8
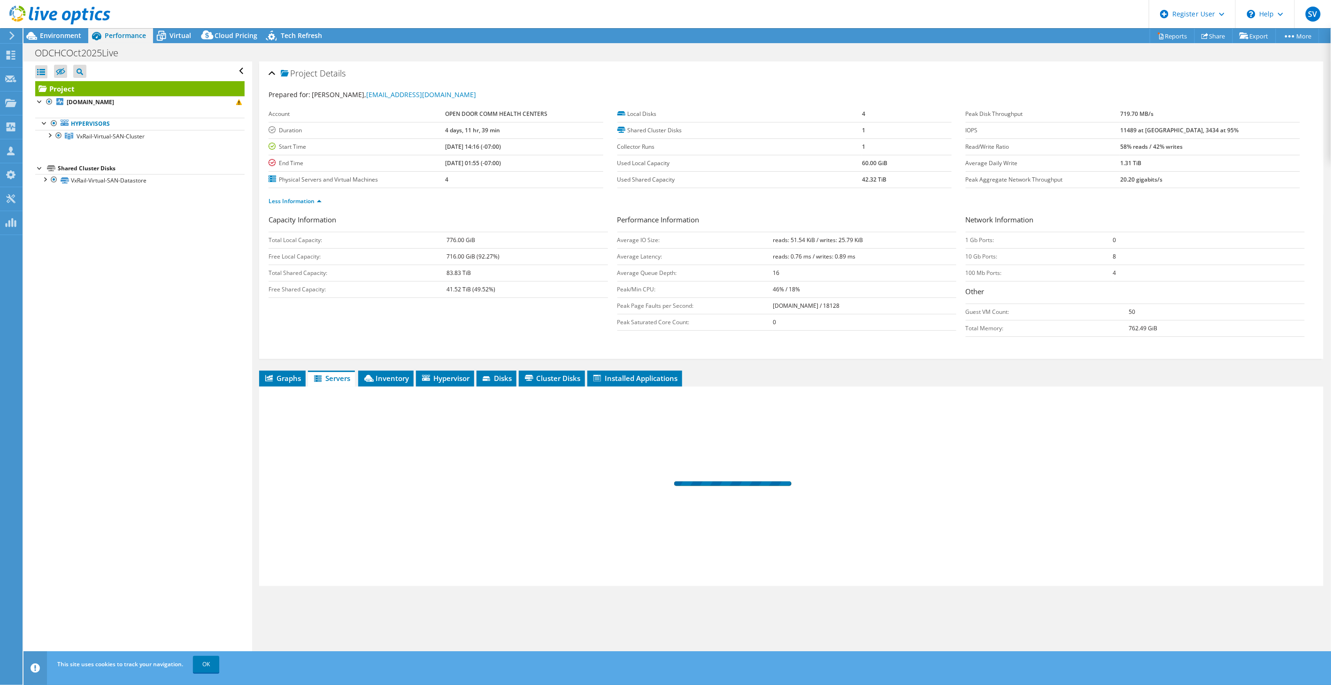
scroll to position [0, 0]
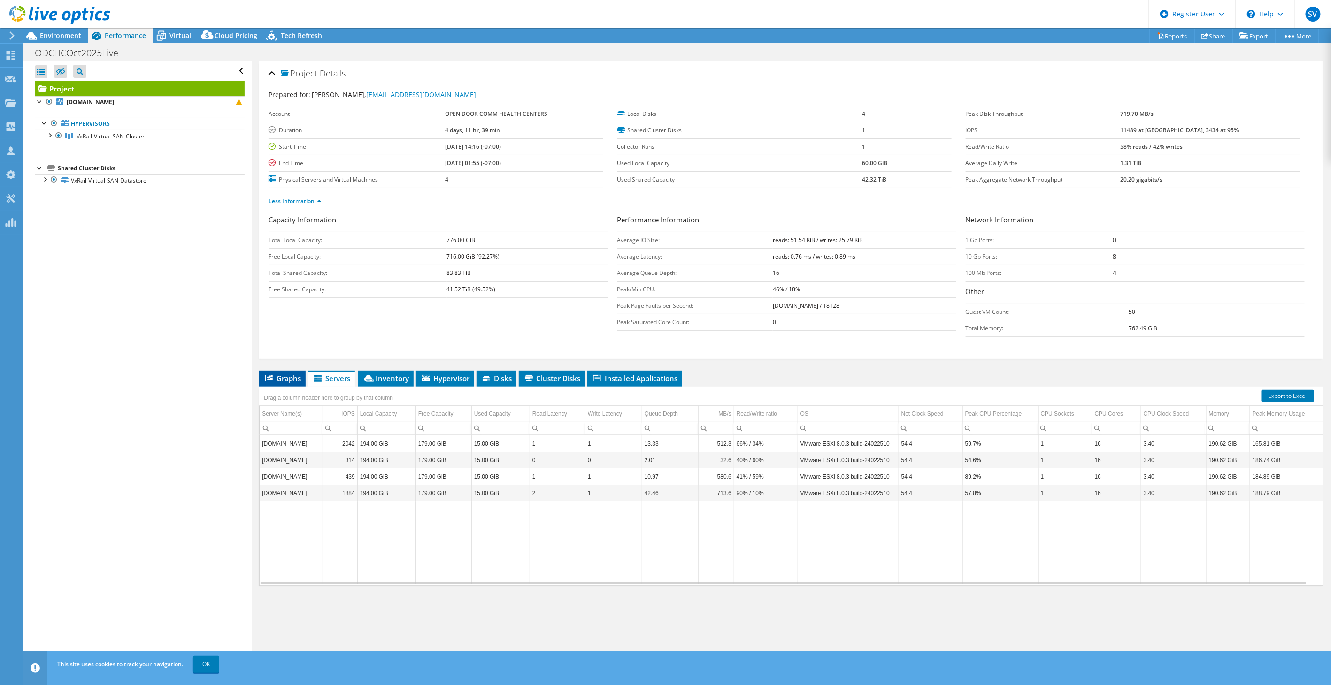
click at [289, 371] on li "Graphs" at bounding box center [282, 379] width 46 height 16
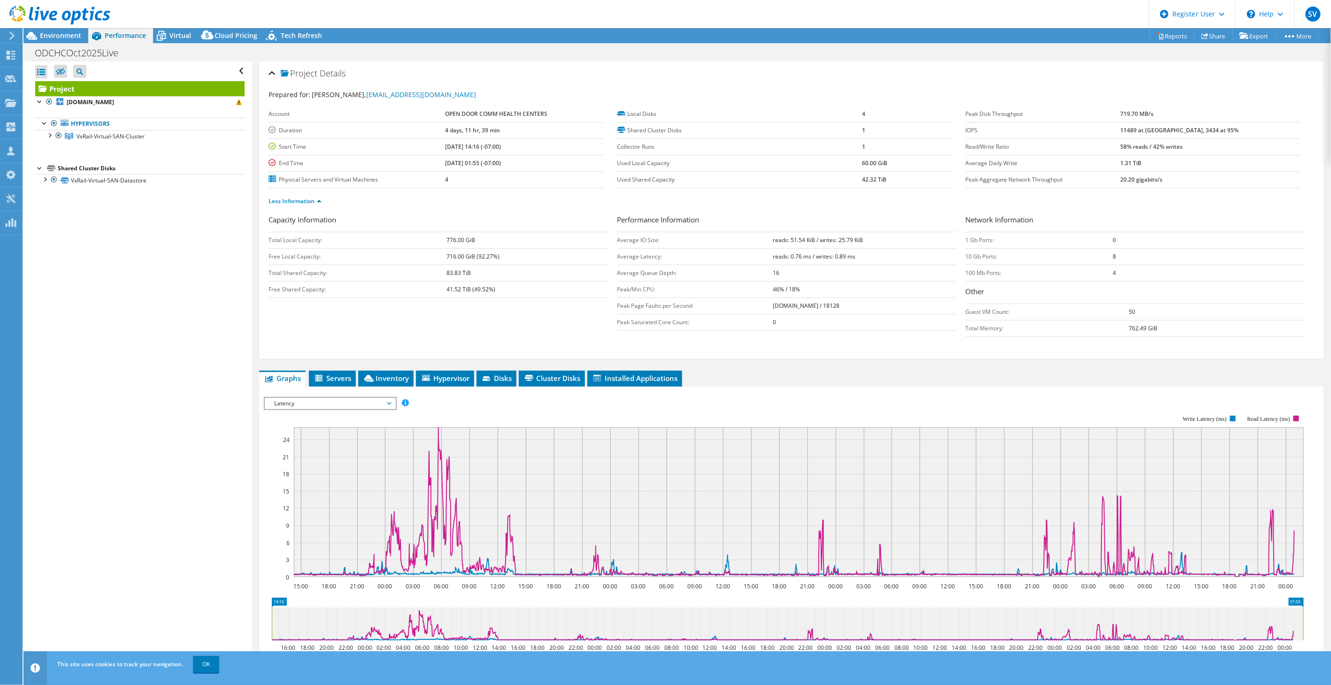
click at [322, 402] on span "Latency" at bounding box center [329, 403] width 121 height 11
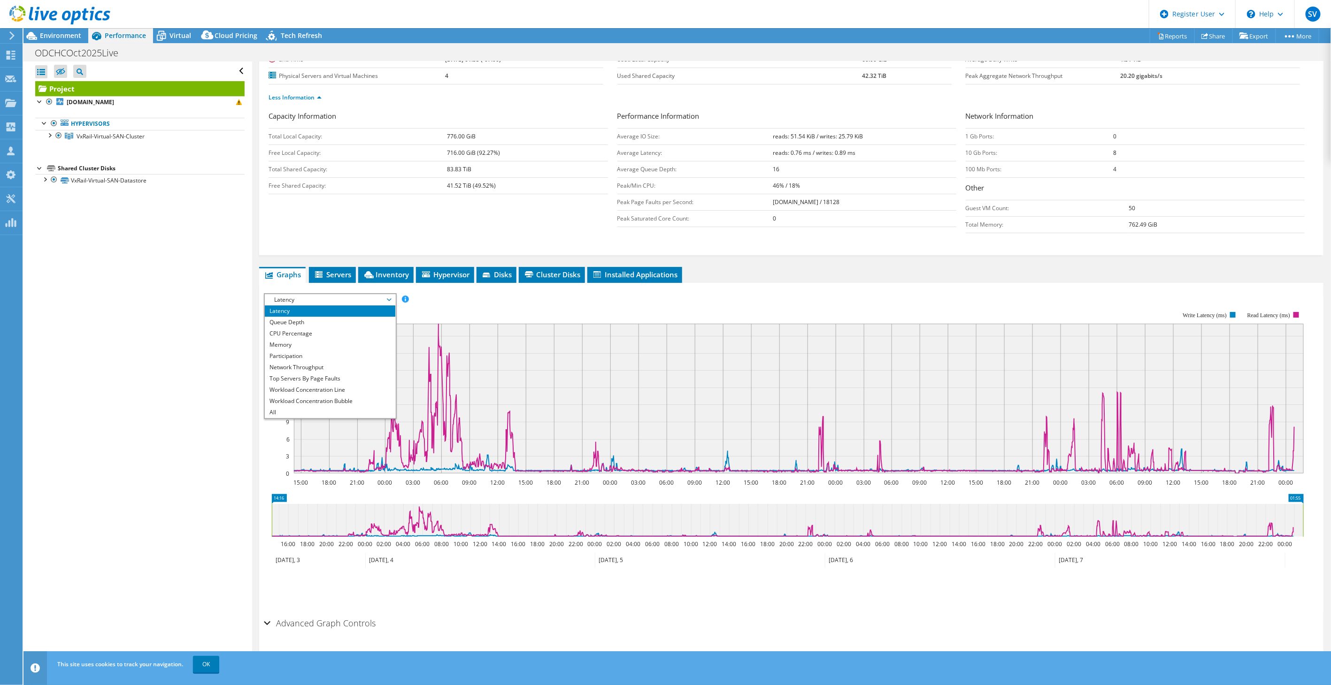
scroll to position [104, 0]
click at [325, 321] on li "Queue Depth" at bounding box center [330, 321] width 130 height 11
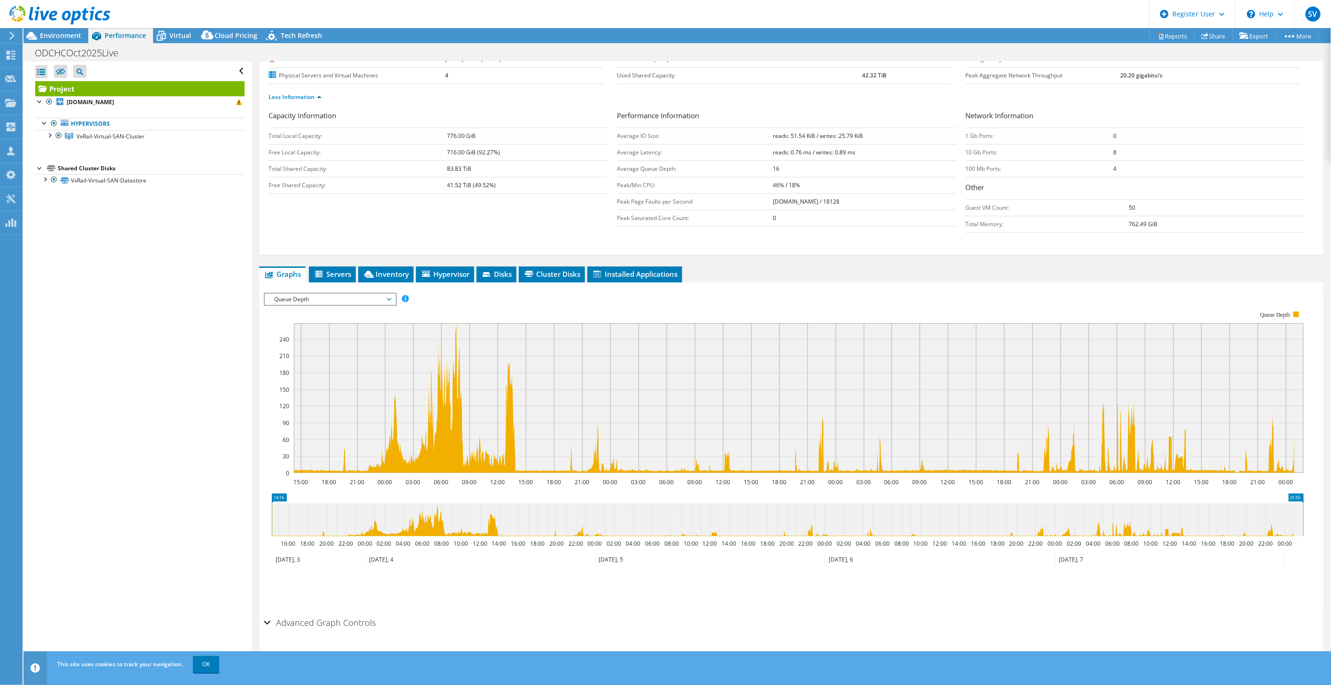
click at [320, 297] on span "Queue Depth" at bounding box center [329, 299] width 121 height 11
click at [304, 395] on li "Workload Concentration Bubble" at bounding box center [330, 400] width 130 height 11
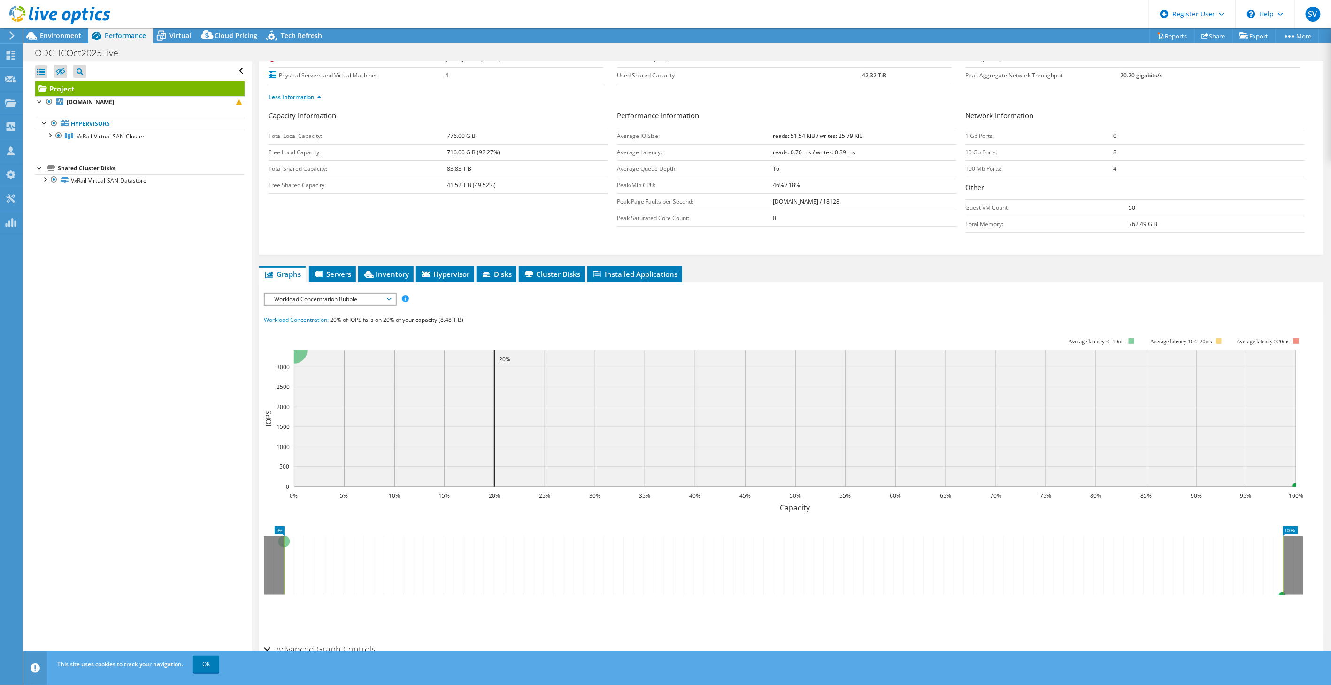
click at [313, 294] on span "Workload Concentration Bubble" at bounding box center [329, 299] width 121 height 11
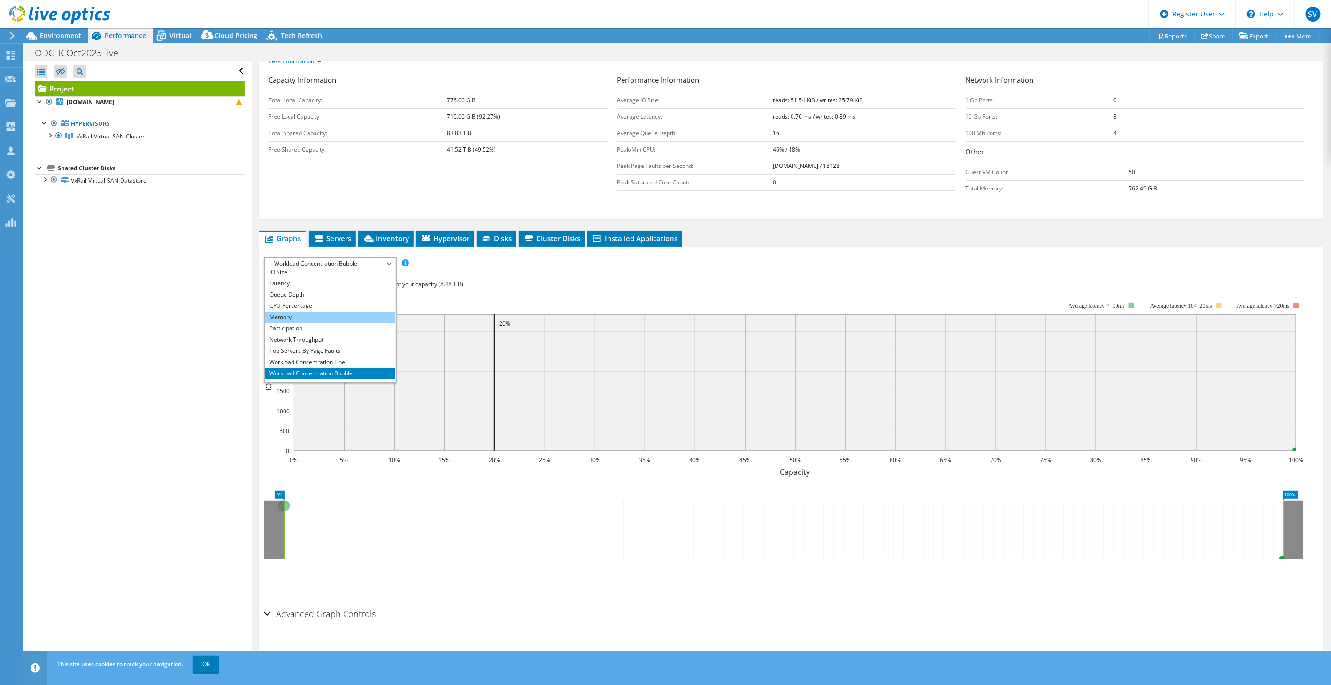
scroll to position [0, 0]
click at [536, 283] on div "Workload Concentration: 20% of IOPS falls on 20% of your capacity (8.48 TiB)" at bounding box center [791, 284] width 1055 height 10
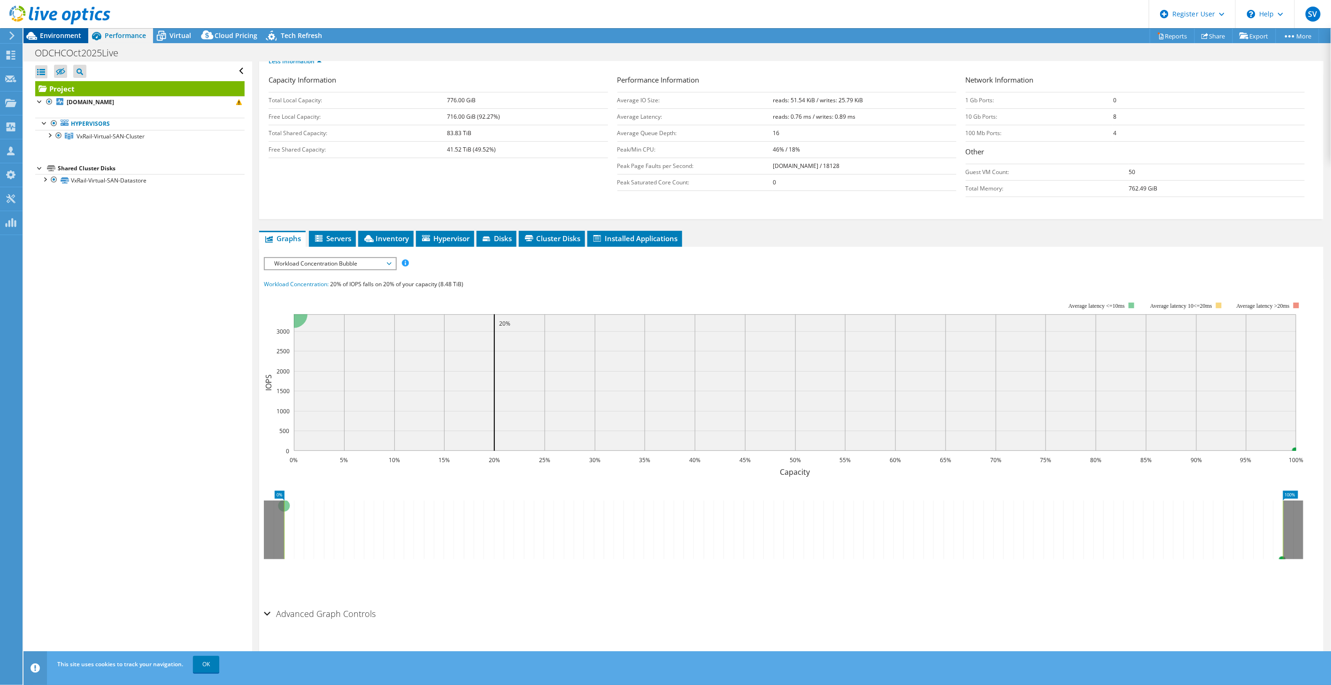
click at [52, 33] on span "Environment" at bounding box center [60, 35] width 41 height 9
